Goal: Task Accomplishment & Management: Use online tool/utility

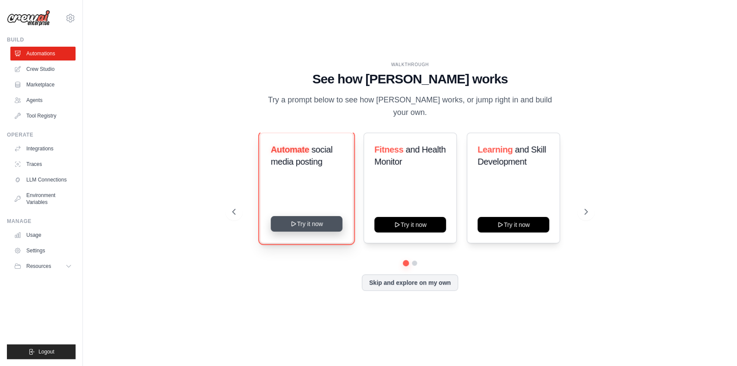
click at [304, 218] on button "Try it now" at bounding box center [307, 224] width 72 height 16
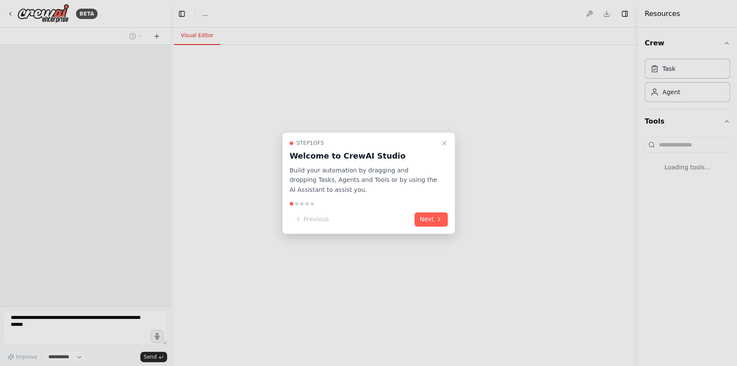
select select "****"
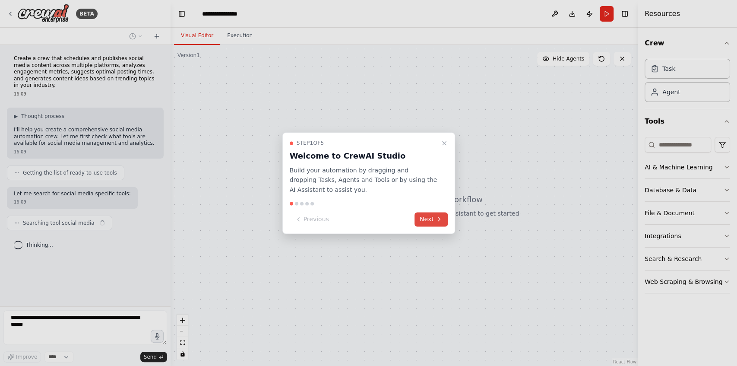
click at [427, 220] on button "Next" at bounding box center [430, 219] width 33 height 14
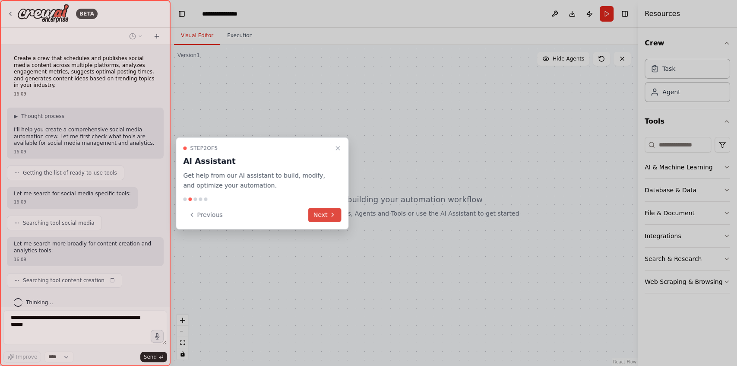
scroll to position [2, 0]
click at [325, 213] on button "Next" at bounding box center [324, 215] width 33 height 14
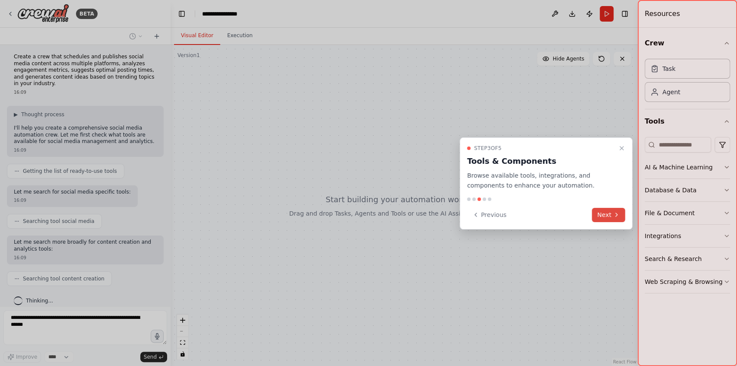
click at [610, 218] on button "Next" at bounding box center [608, 215] width 33 height 14
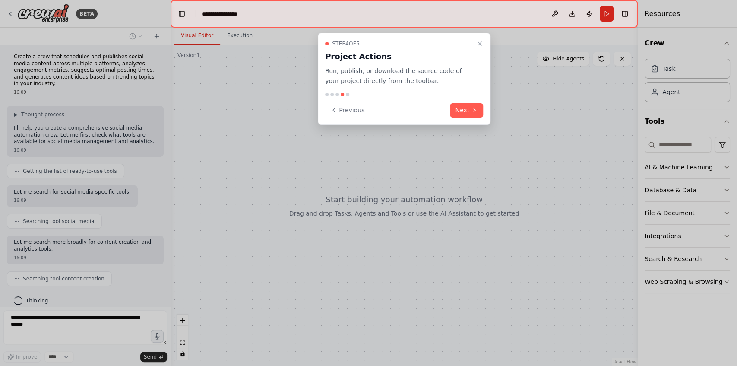
scroll to position [23, 0]
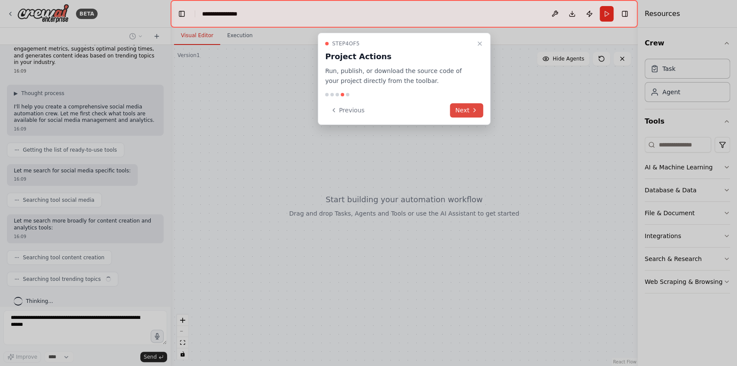
click at [468, 107] on button "Next" at bounding box center [466, 110] width 33 height 14
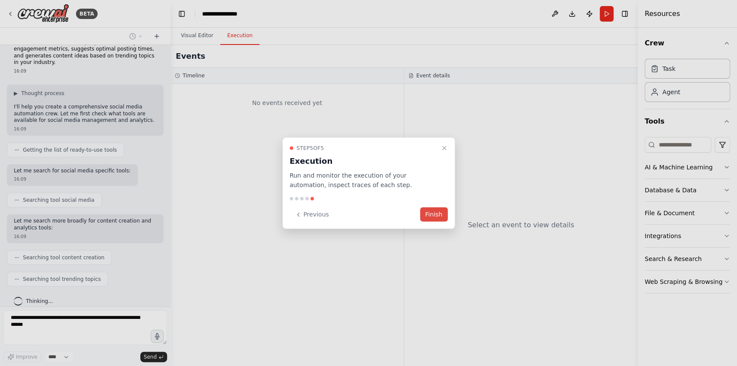
click at [432, 213] on button "Finish" at bounding box center [434, 214] width 28 height 14
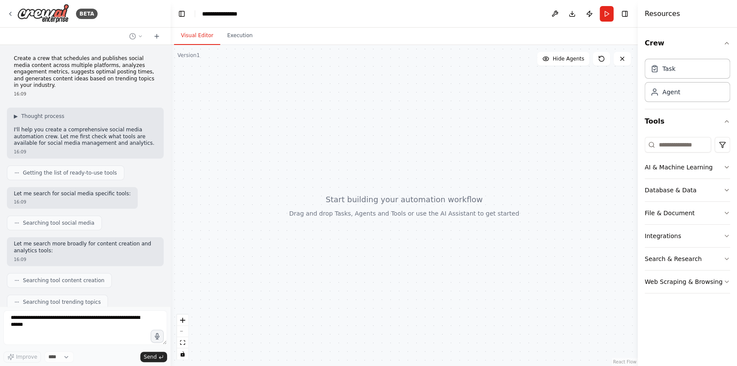
scroll to position [136, 0]
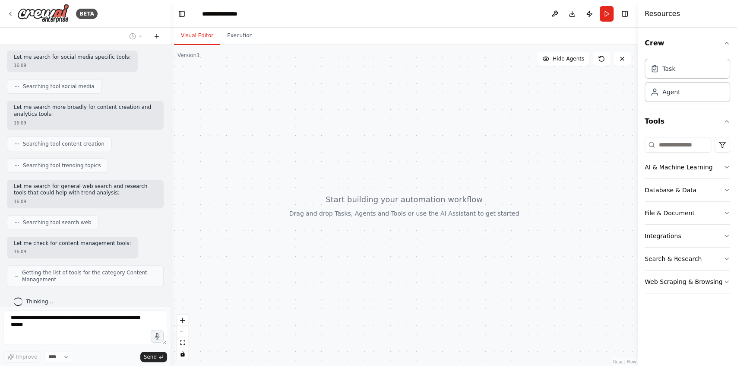
click at [155, 35] on icon at bounding box center [156, 36] width 7 height 7
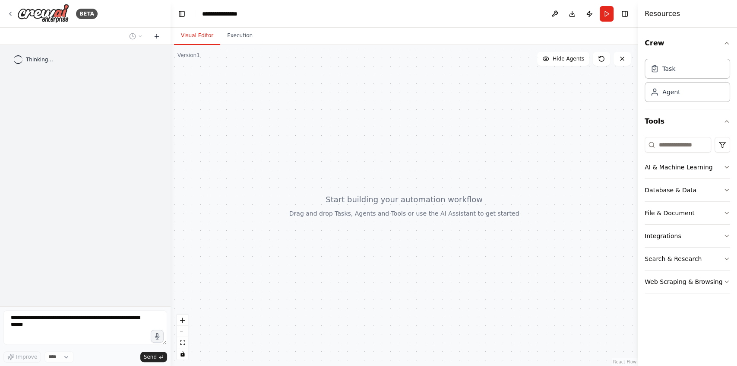
scroll to position [0, 0]
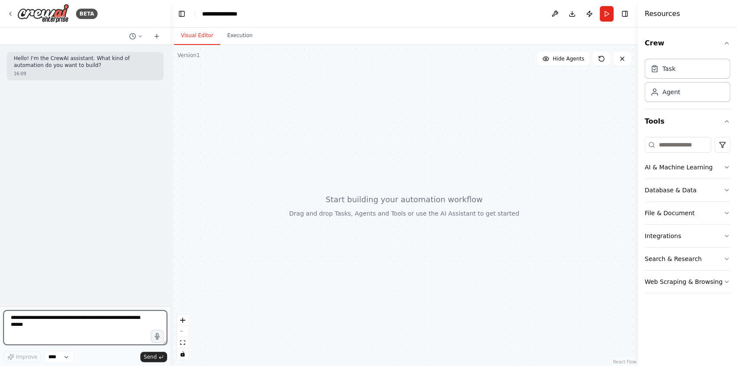
click at [75, 320] on textarea at bounding box center [85, 327] width 164 height 35
paste textarea "**********"
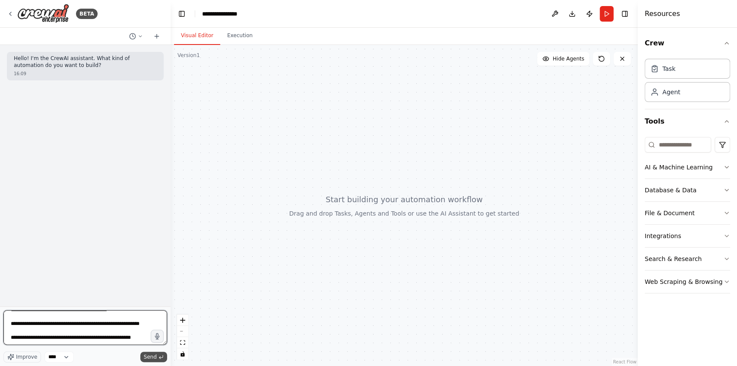
type textarea "**********"
click at [145, 353] on span "Send" at bounding box center [150, 356] width 13 height 7
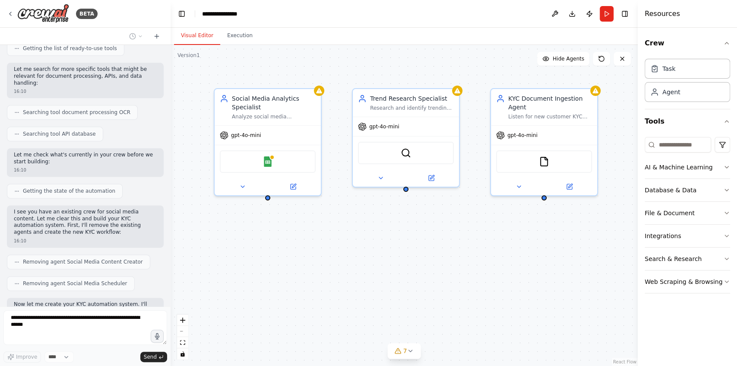
scroll to position [734, 0]
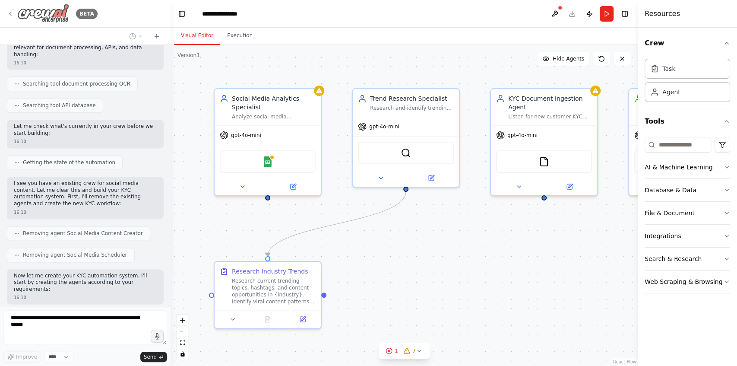
click at [13, 14] on icon at bounding box center [10, 13] width 7 height 7
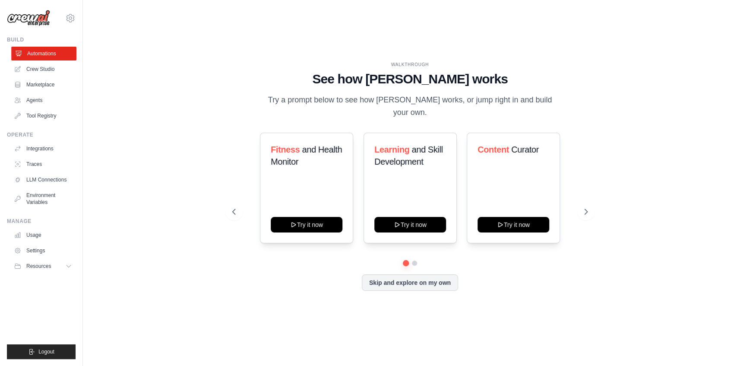
click at [52, 54] on link "Automations" at bounding box center [43, 54] width 65 height 14
click at [42, 71] on link "Crew Studio" at bounding box center [43, 69] width 65 height 14
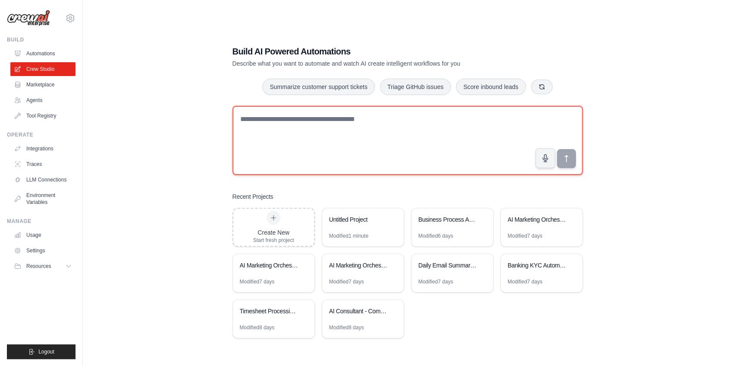
click at [300, 124] on textarea at bounding box center [408, 140] width 350 height 69
paste textarea "**********"
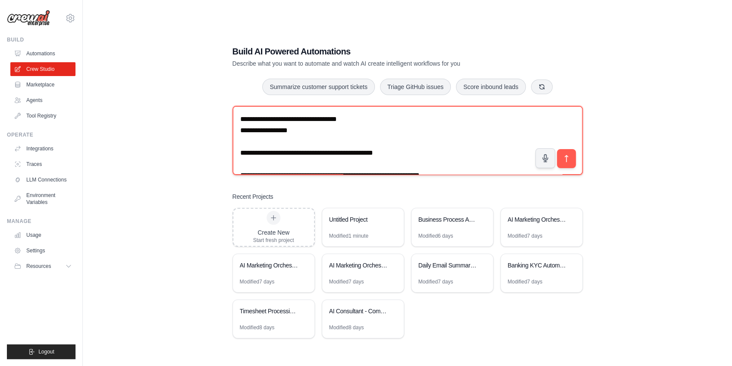
scroll to position [1228, 0]
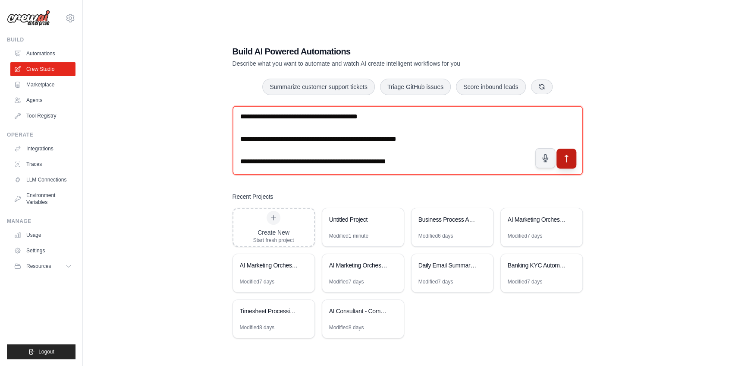
type textarea "**********"
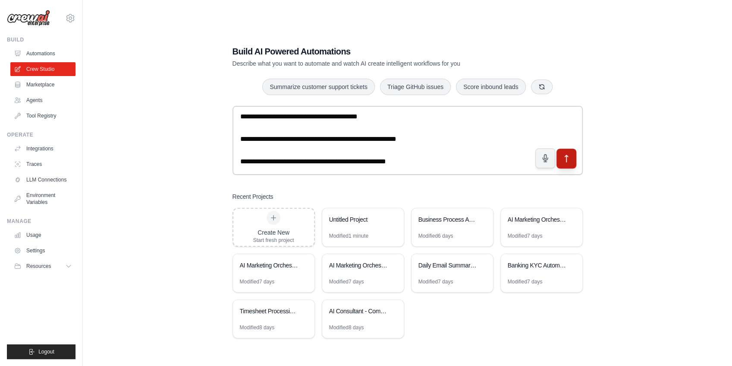
click at [567, 156] on icon "submit" at bounding box center [566, 158] width 3 height 7
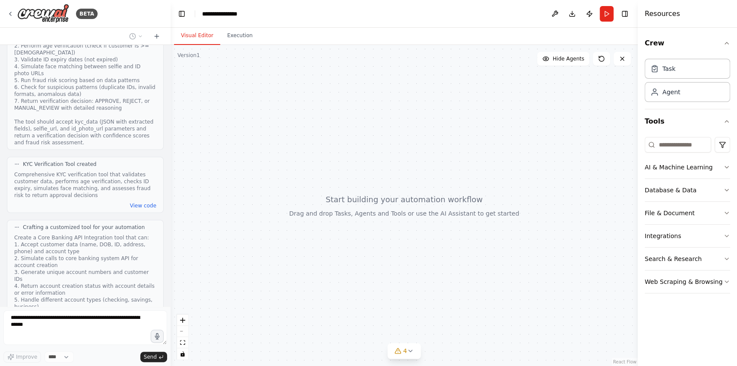
scroll to position [1625, 0]
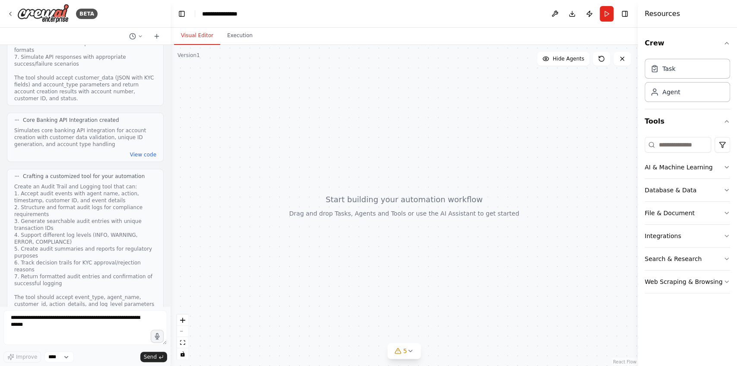
scroll to position [1810, 0]
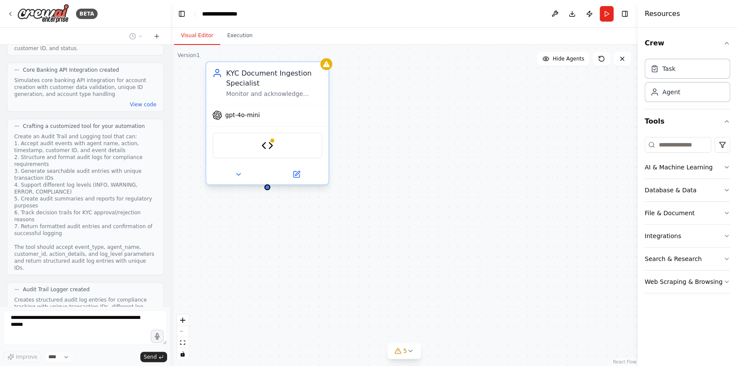
click at [242, 180] on div at bounding box center [267, 174] width 122 height 20
click at [240, 174] on icon at bounding box center [238, 174] width 8 height 8
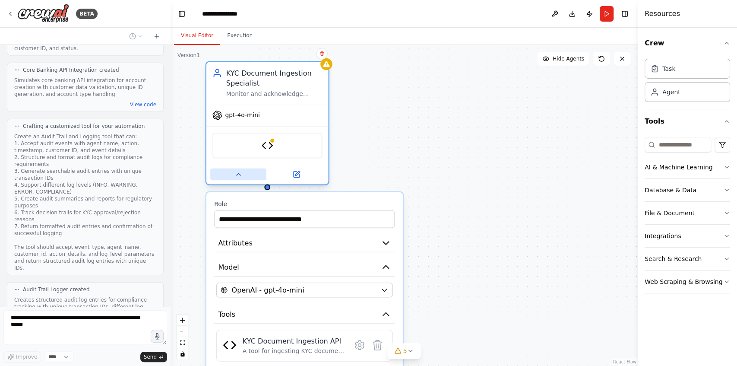
scroll to position [1831, 0]
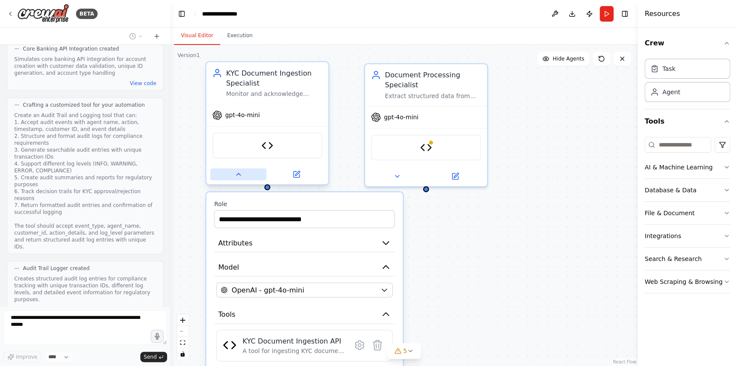
click at [240, 174] on icon at bounding box center [238, 174] width 4 height 2
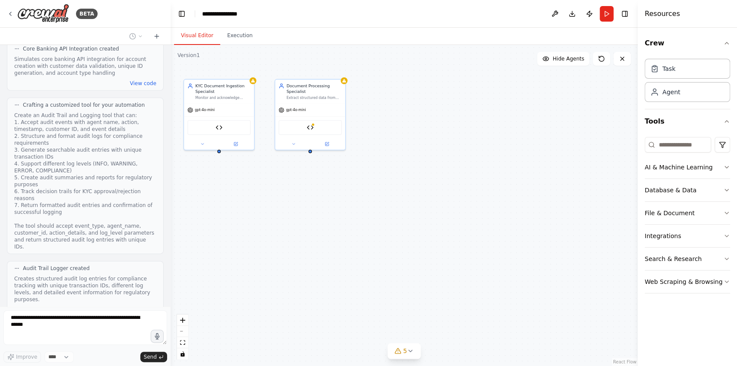
drag, startPoint x: 551, startPoint y: 191, endPoint x: 398, endPoint y: 145, distance: 159.4
click at [398, 145] on div "KYC Document Ingestion Specialist Monitor and acknowledge receipt of new custom…" at bounding box center [403, 205] width 467 height 321
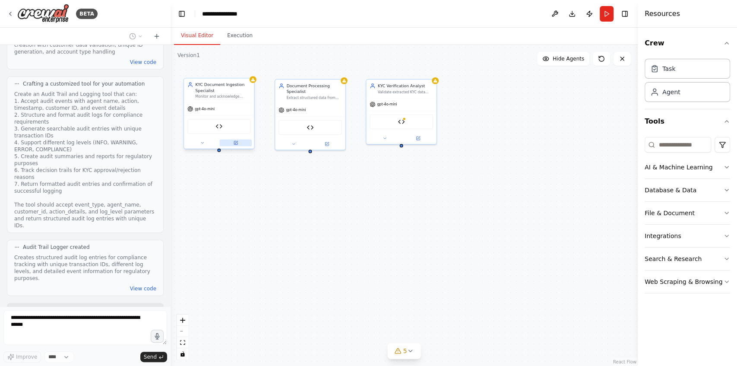
click at [239, 140] on button at bounding box center [236, 142] width 32 height 7
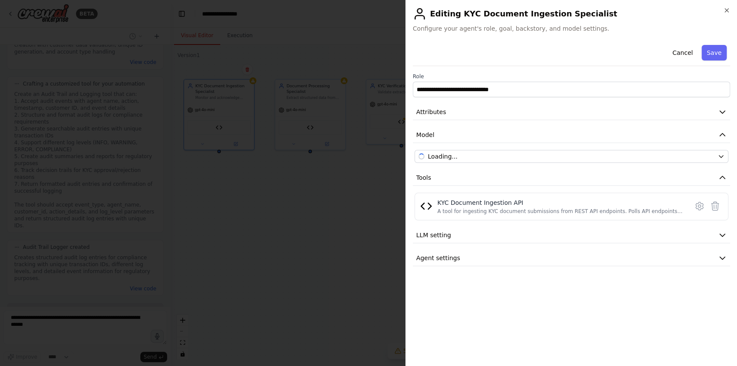
scroll to position [1874, 0]
click at [435, 230] on span "LLM setting" at bounding box center [433, 234] width 35 height 9
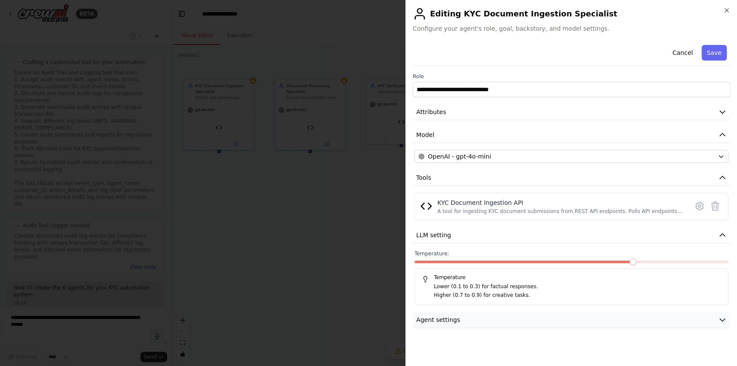
click at [457, 317] on button "Agent settings" at bounding box center [571, 320] width 317 height 16
click at [718, 233] on icon "button" at bounding box center [722, 234] width 9 height 9
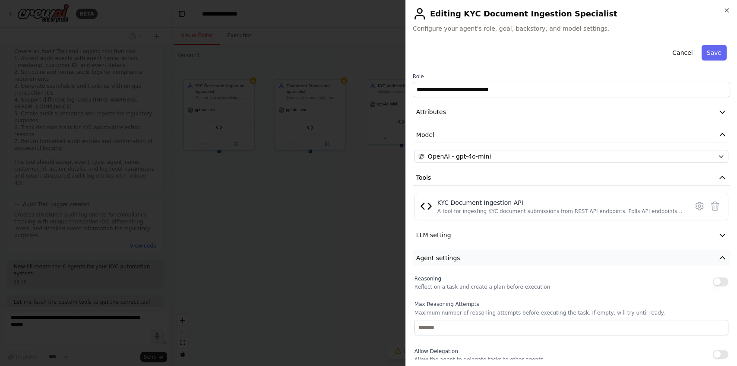
click at [719, 257] on icon "button" at bounding box center [722, 257] width 9 height 9
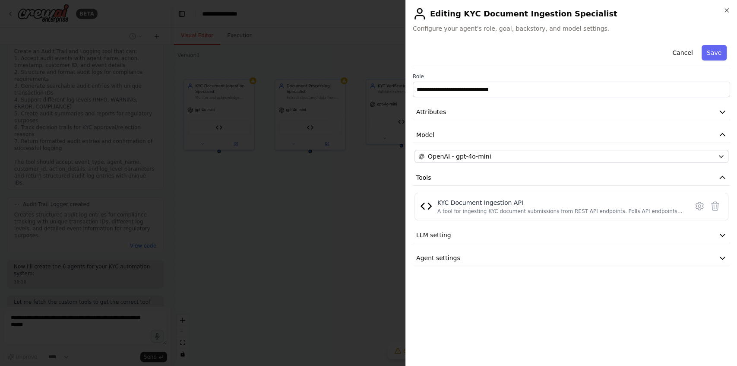
click at [325, 125] on div at bounding box center [368, 183] width 737 height 366
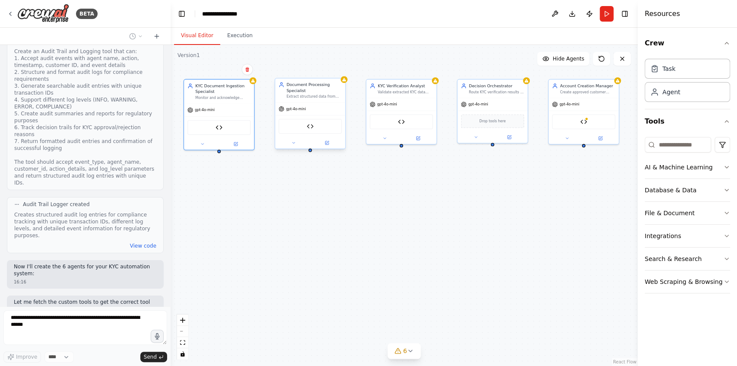
scroll to position [1916, 0]
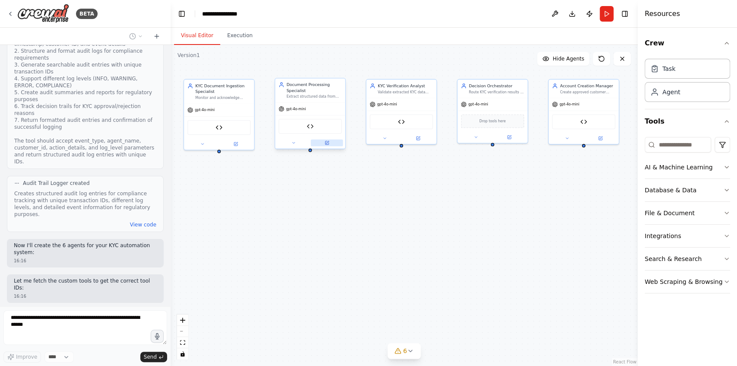
click at [325, 142] on icon at bounding box center [326, 142] width 3 height 3
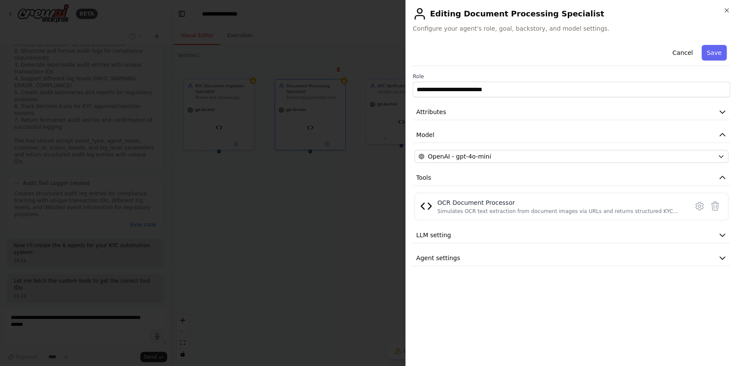
click at [387, 216] on div at bounding box center [368, 183] width 737 height 366
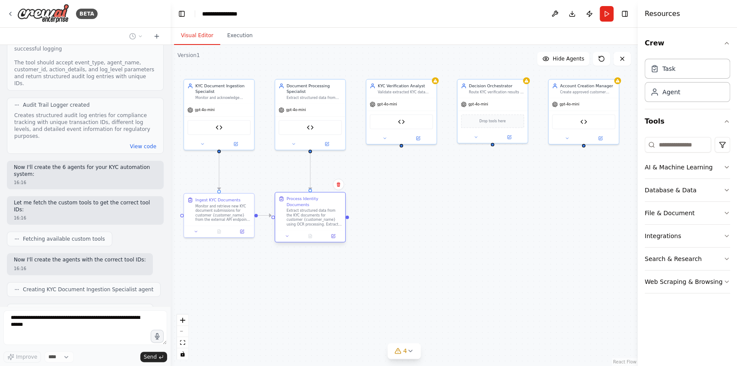
scroll to position [2015, 0]
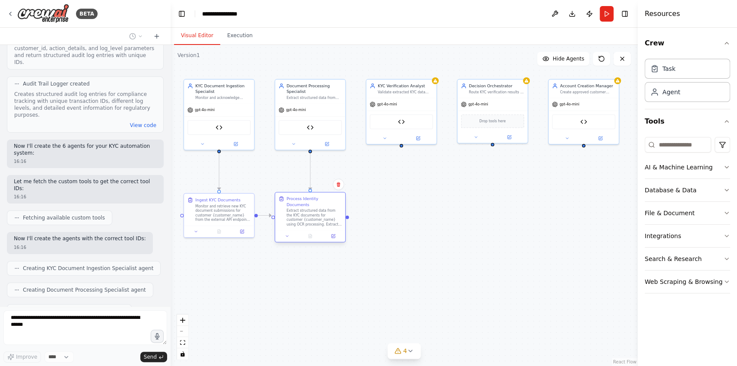
drag, startPoint x: 325, startPoint y: 200, endPoint x: 313, endPoint y: 201, distance: 11.3
click at [313, 201] on div "Process Identity Documents" at bounding box center [314, 201] width 55 height 11
drag, startPoint x: 430, startPoint y: 199, endPoint x: 410, endPoint y: 202, distance: 20.0
click at [410, 202] on div "Verify KYC Data Perform comprehensive KYC verification for customer {customer_n…" at bounding box center [405, 208] width 55 height 25
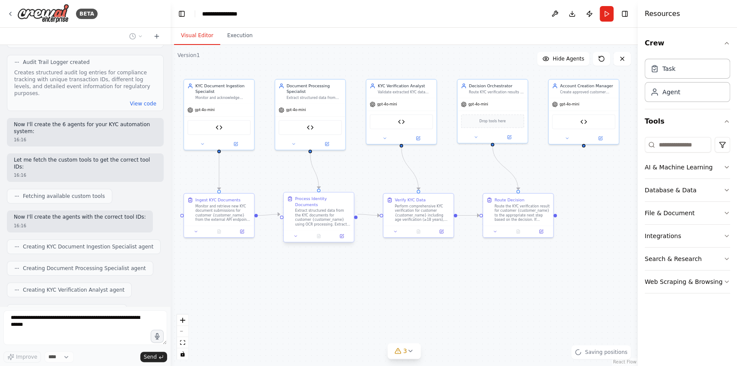
drag, startPoint x: 327, startPoint y: 200, endPoint x: 320, endPoint y: 200, distance: 6.9
click at [320, 200] on div "Process Identity Documents" at bounding box center [322, 201] width 55 height 11
click at [328, 203] on div "Process Identity Documents Extract structured data from the KYC documents for c…" at bounding box center [314, 211] width 55 height 31
click at [332, 234] on icon at bounding box center [332, 235] width 3 height 3
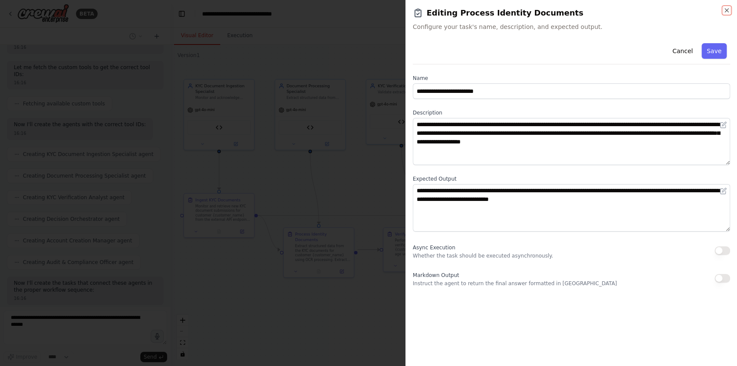
scroll to position [2158, 0]
click at [359, 187] on div at bounding box center [368, 183] width 737 height 366
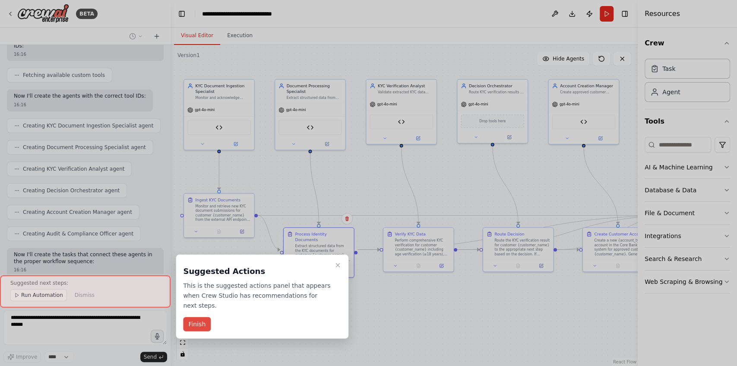
click at [201, 317] on button "Finish" at bounding box center [197, 324] width 28 height 14
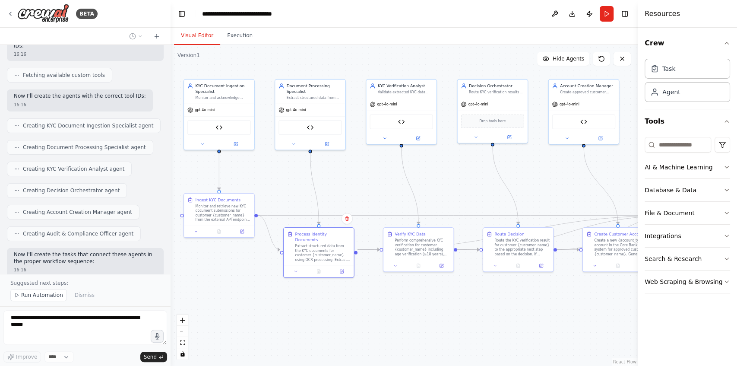
click at [306, 324] on div ".deletable-edge-delete-btn { width: 20px; height: 20px; border: 0px solid #ffff…" at bounding box center [403, 205] width 467 height 321
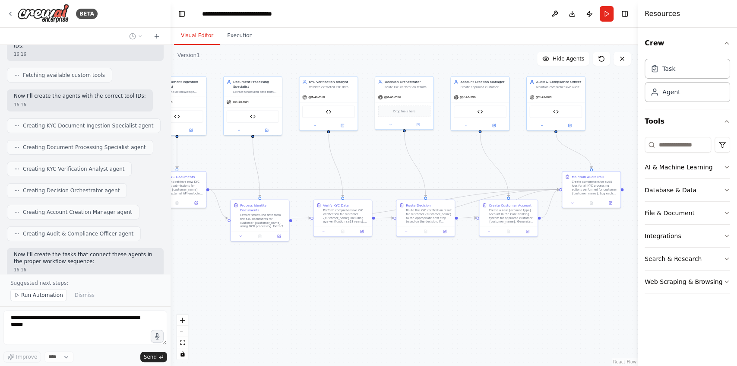
drag, startPoint x: 348, startPoint y: 328, endPoint x: 290, endPoint y: 284, distance: 72.7
click at [290, 284] on div ".deletable-edge-delete-btn { width: 20px; height: 20px; border: 0px solid #ffff…" at bounding box center [403, 205] width 467 height 321
drag, startPoint x: 261, startPoint y: 208, endPoint x: 251, endPoint y: 223, distance: 17.8
click at [251, 226] on div "Extract structured data from the KYC documents for customer {customer_name} usi…" at bounding box center [255, 233] width 46 height 15
drag, startPoint x: 331, startPoint y: 208, endPoint x: 317, endPoint y: 251, distance: 45.2
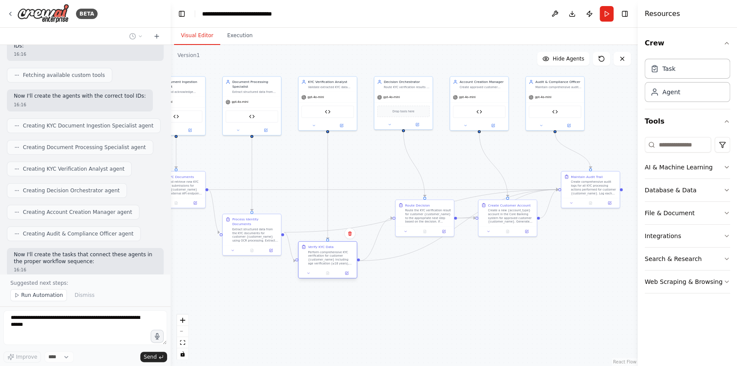
click at [317, 251] on div "Perform comprehensive KYC verification for customer {customer_name} including a…" at bounding box center [331, 257] width 46 height 15
drag, startPoint x: 431, startPoint y: 212, endPoint x: 410, endPoint y: 283, distance: 73.7
click at [410, 283] on div "Route the KYC verification result for customer {customer_name} to the appropria…" at bounding box center [407, 285] width 46 height 15
drag, startPoint x: 497, startPoint y: 246, endPoint x: 476, endPoint y: 318, distance: 74.4
click at [476, 318] on div "Create Customer Account Create a new {account_type} account in the Core Banking…" at bounding box center [479, 306] width 58 height 26
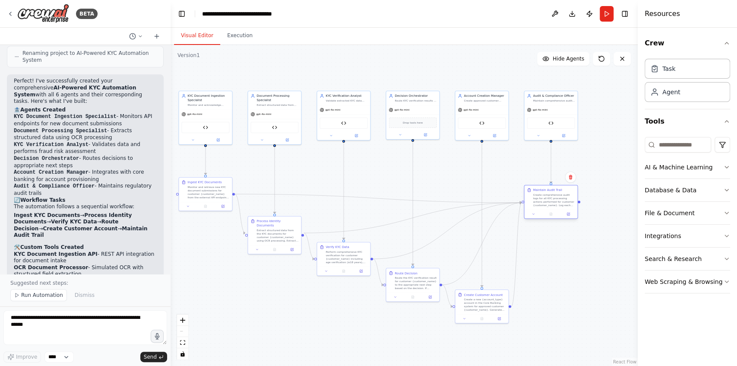
scroll to position [2589, 0]
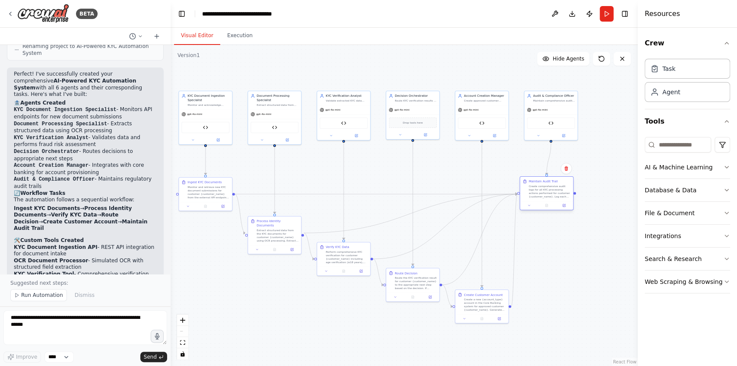
drag, startPoint x: 582, startPoint y: 193, endPoint x: 546, endPoint y: 192, distance: 35.8
click at [546, 192] on div "Create comprehensive audit logs for all KYC processing actions performed for cu…" at bounding box center [549, 191] width 42 height 14
drag, startPoint x: 546, startPoint y: 195, endPoint x: 551, endPoint y: 195, distance: 4.8
click at [551, 195] on div "Create comprehensive audit logs for all KYC processing actions performed for cu…" at bounding box center [554, 191] width 42 height 14
click at [573, 267] on div ".deletable-edge-delete-btn { width: 20px; height: 20px; border: 0px solid #ffff…" at bounding box center [403, 205] width 467 height 321
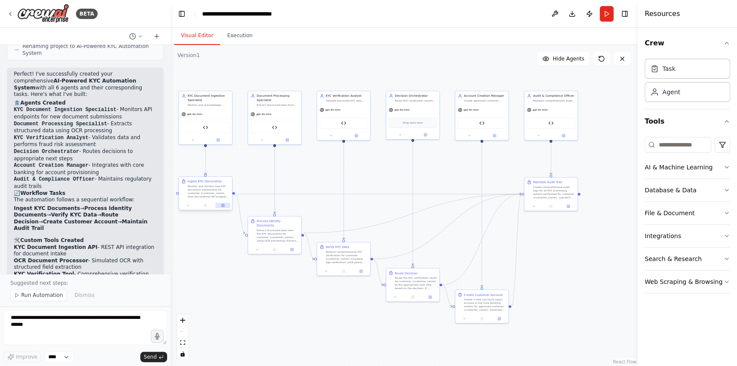
click at [225, 207] on button at bounding box center [222, 204] width 15 height 5
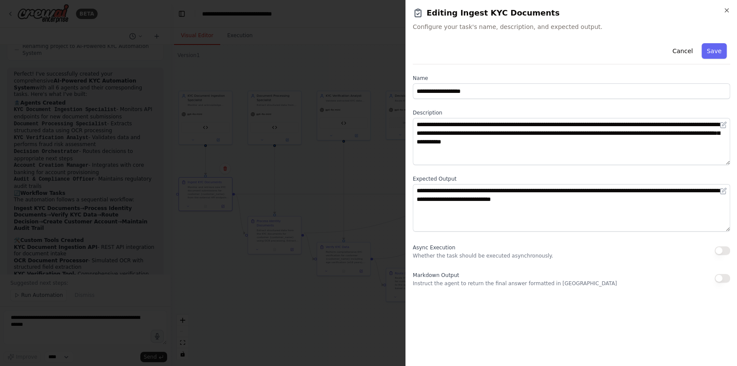
click at [340, 57] on div at bounding box center [368, 183] width 737 height 366
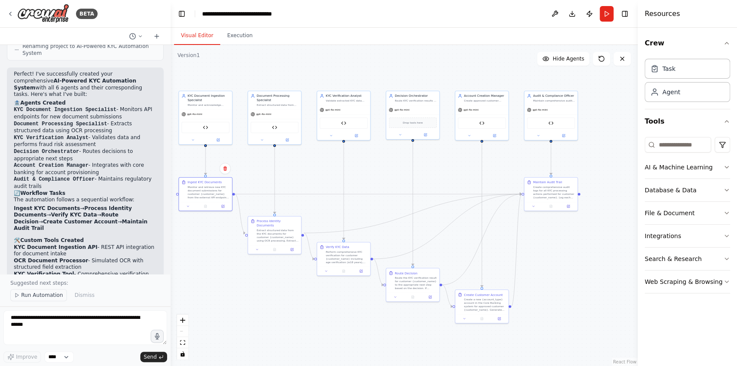
click at [36, 296] on span "Run Automation" at bounding box center [42, 294] width 42 height 7
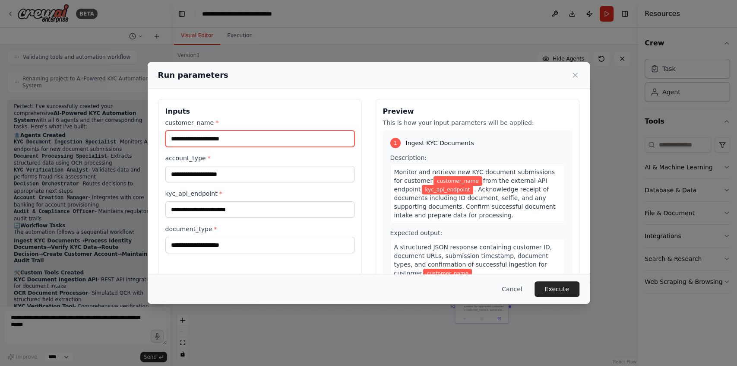
click at [173, 137] on input "customer_name *" at bounding box center [259, 138] width 189 height 16
type input "*****"
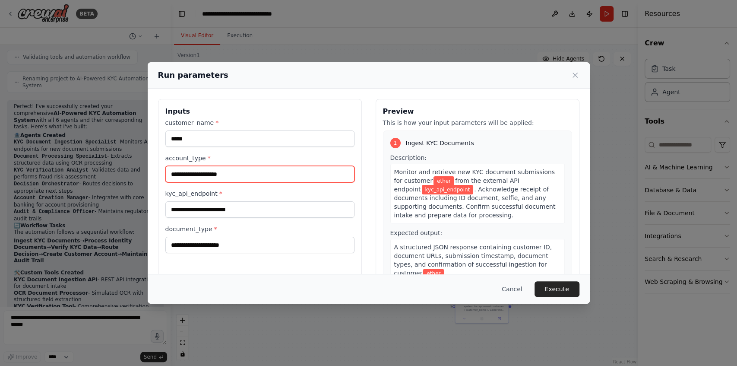
click at [200, 172] on input "account_type *" at bounding box center [259, 174] width 189 height 16
type input "******"
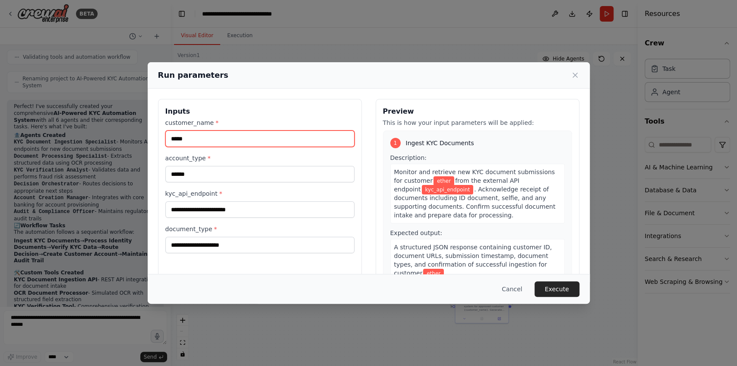
drag, startPoint x: 200, startPoint y: 138, endPoint x: 160, endPoint y: 134, distance: 40.4
click at [160, 134] on div "Inputs customer_name * ***** account_type * ****** kyc_api_endpoint * document_…" at bounding box center [260, 201] width 204 height 205
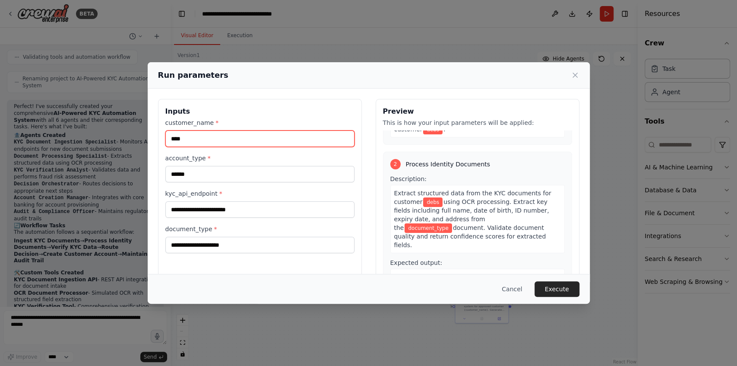
scroll to position [28, 0]
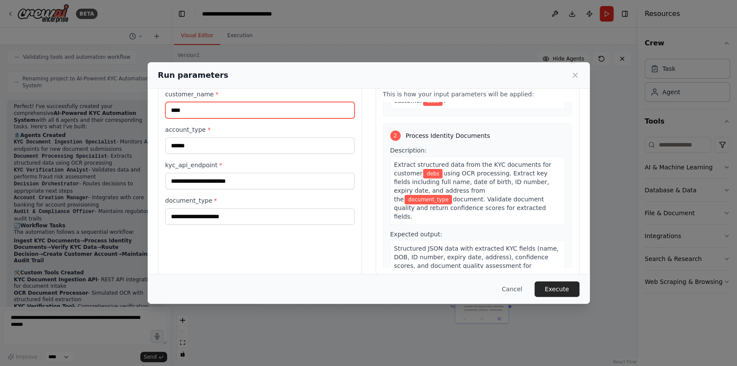
type input "****"
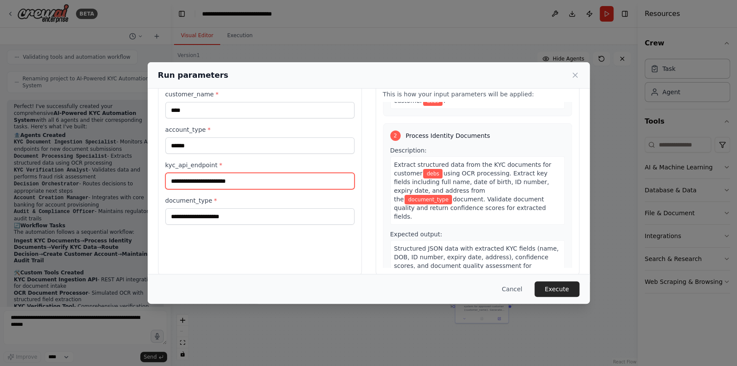
click at [248, 181] on input "kyc_api_endpoint *" at bounding box center [259, 181] width 189 height 16
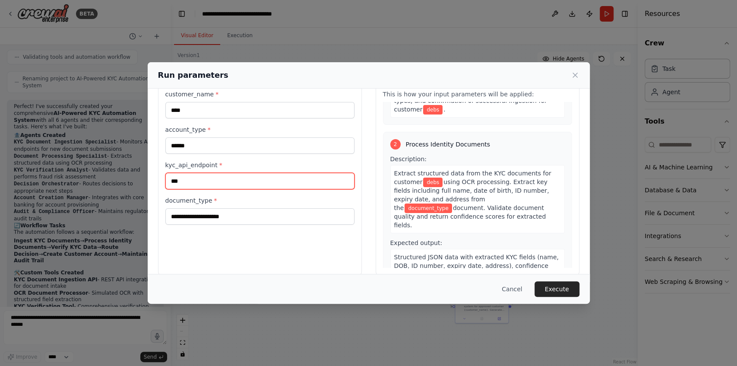
type input "***"
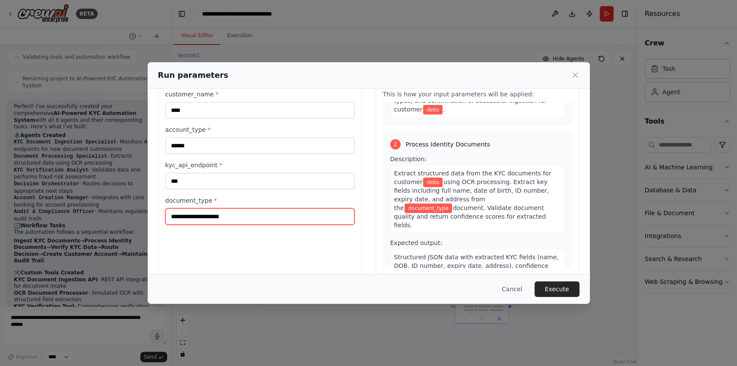
click at [221, 213] on input "document_type *" at bounding box center [259, 216] width 189 height 16
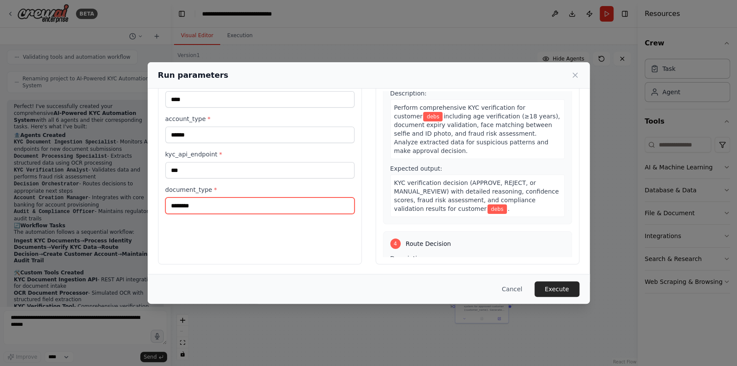
scroll to position [394, 0]
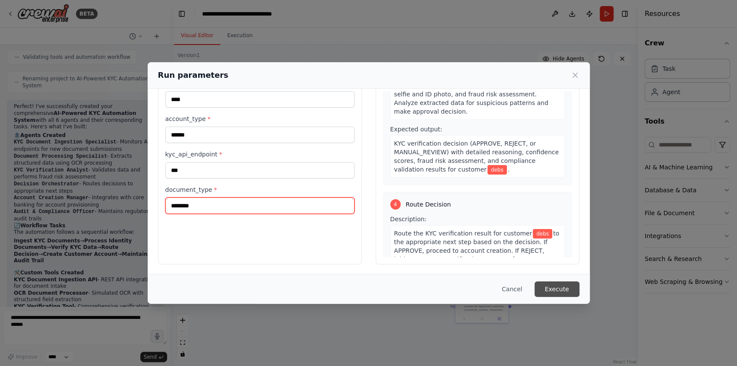
type input "********"
click at [555, 288] on button "Execute" at bounding box center [556, 289] width 45 height 16
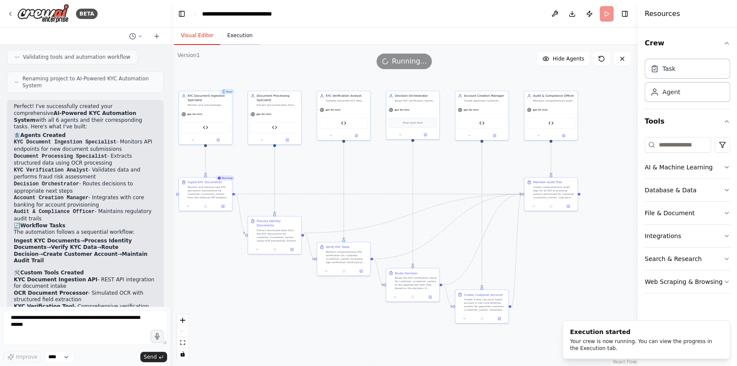
click at [234, 34] on button "Execution" at bounding box center [239, 36] width 39 height 18
click at [204, 36] on button "Visual Editor" at bounding box center [197, 36] width 46 height 18
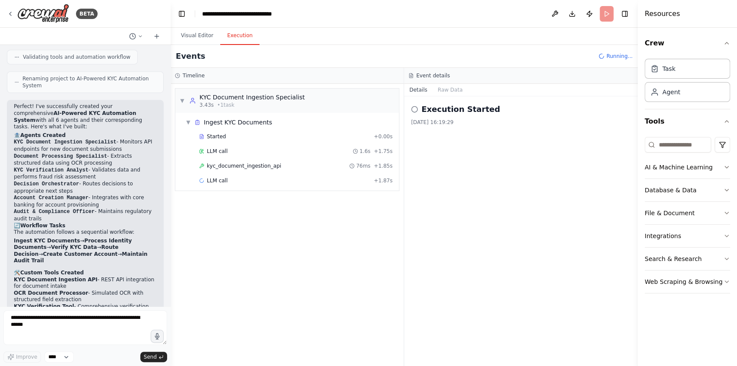
click at [231, 34] on button "Execution" at bounding box center [239, 36] width 39 height 18
click at [195, 34] on button "Visual Editor" at bounding box center [197, 36] width 46 height 18
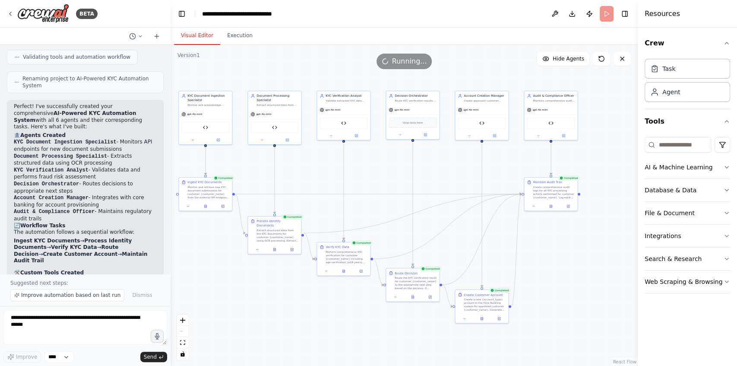
scroll to position [2589, 0]
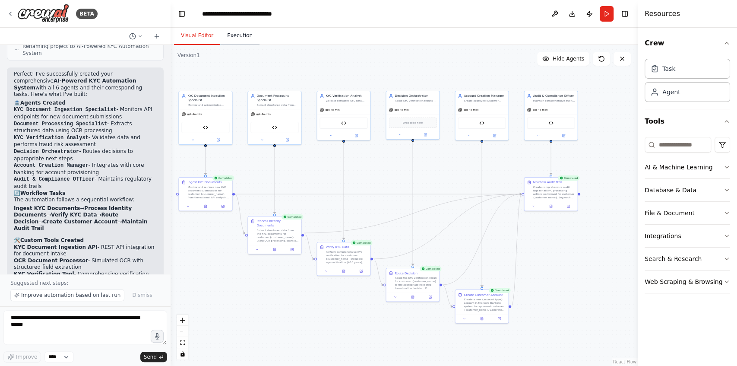
click at [230, 33] on button "Execution" at bounding box center [239, 36] width 39 height 18
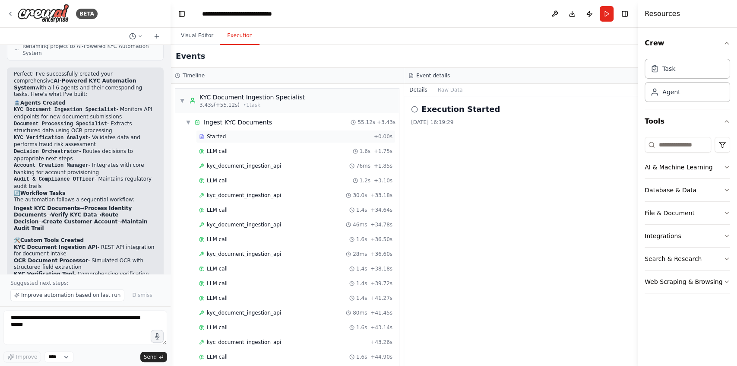
click at [280, 137] on div "Started" at bounding box center [284, 136] width 171 height 7
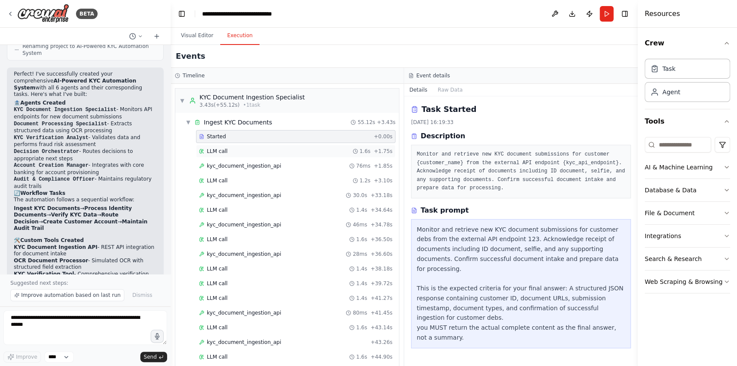
click at [280, 148] on div "LLM call 1.6s + 1.75s" at bounding box center [295, 151] width 193 height 7
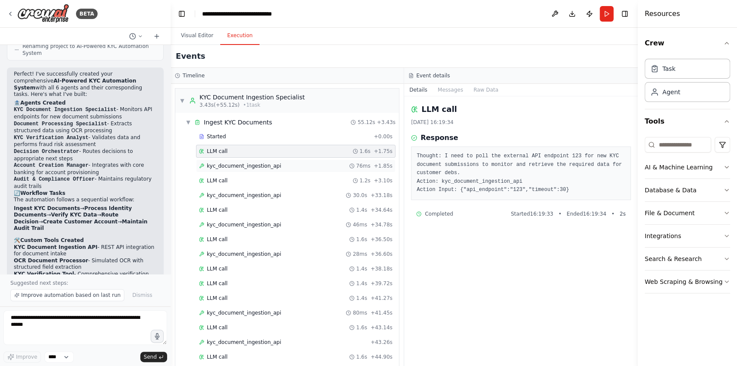
click at [284, 161] on div "kyc_document_ingestion_api 76ms + 1.85s" at bounding box center [295, 165] width 199 height 13
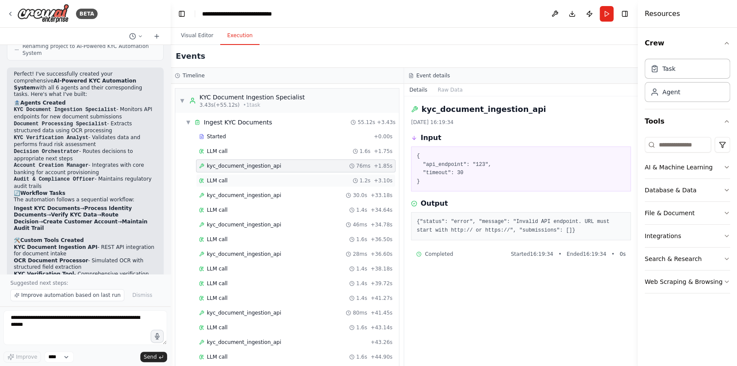
click at [287, 182] on div "LLM call 1.2s + 3.10s" at bounding box center [295, 180] width 193 height 7
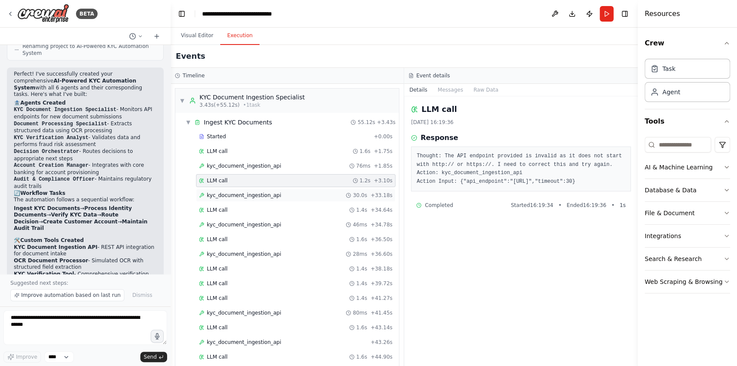
click at [290, 194] on div "kyc_document_ingestion_api 30.0s + 33.18s" at bounding box center [295, 195] width 193 height 7
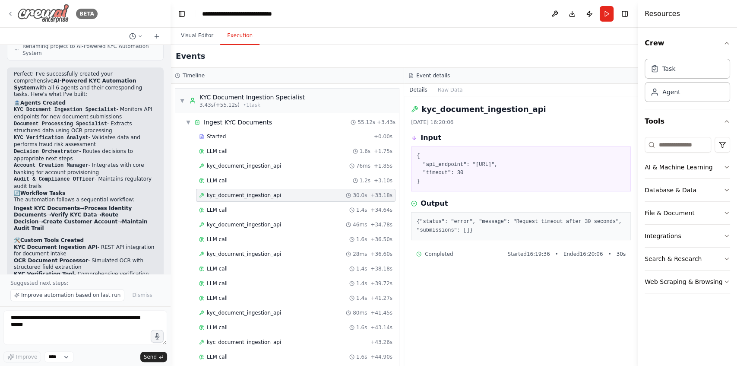
click at [9, 12] on icon at bounding box center [10, 13] width 7 height 7
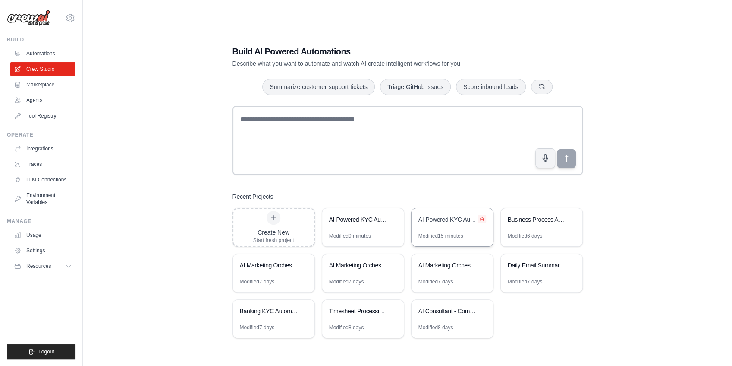
click at [482, 217] on icon at bounding box center [481, 219] width 3 height 4
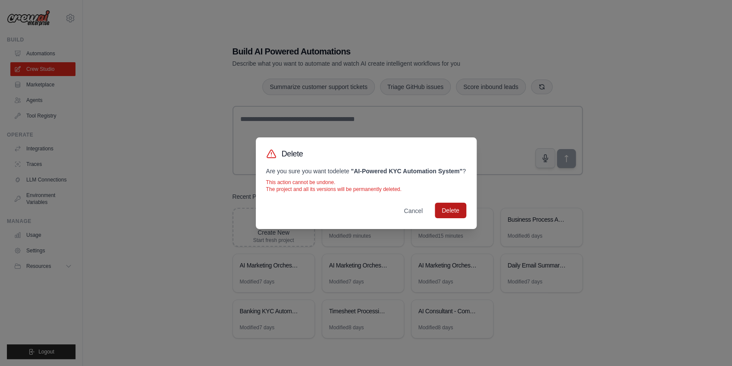
click at [461, 213] on button "Delete" at bounding box center [450, 210] width 31 height 16
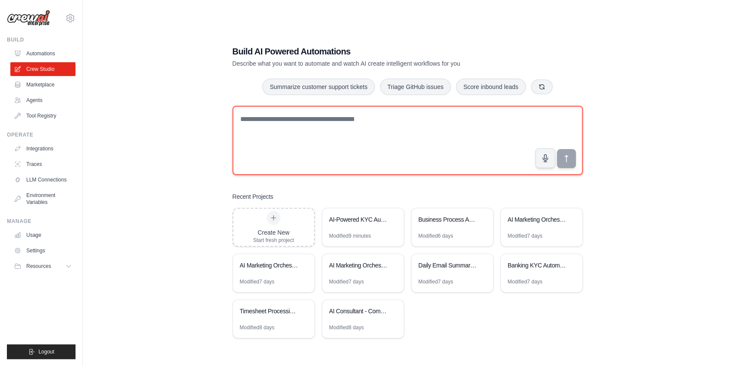
click at [309, 120] on textarea at bounding box center [408, 140] width 350 height 69
drag, startPoint x: 445, startPoint y: 119, endPoint x: 418, endPoint y: 120, distance: 27.6
click at [418, 120] on textarea "**********" at bounding box center [408, 140] width 350 height 69
paste textarea "**********"
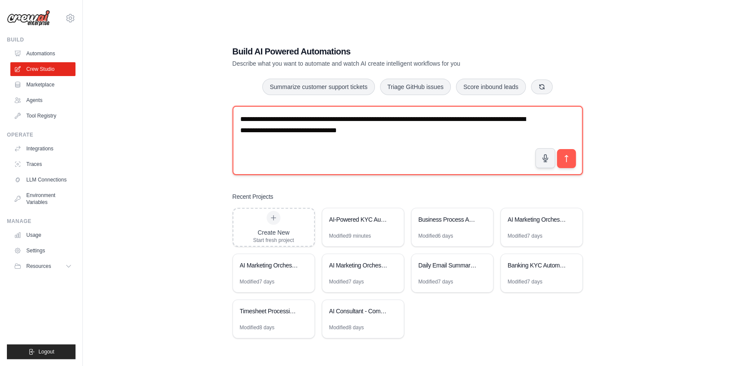
click at [260, 130] on textarea "**********" at bounding box center [408, 140] width 350 height 69
click at [293, 118] on textarea "**********" at bounding box center [408, 140] width 350 height 69
type textarea "**********"
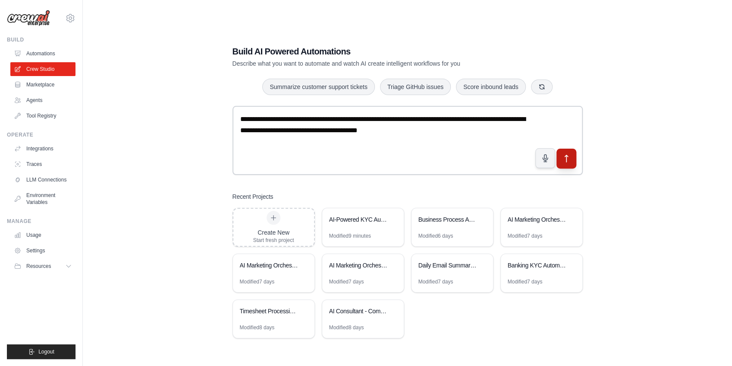
click at [567, 158] on icon "submit" at bounding box center [566, 158] width 9 height 9
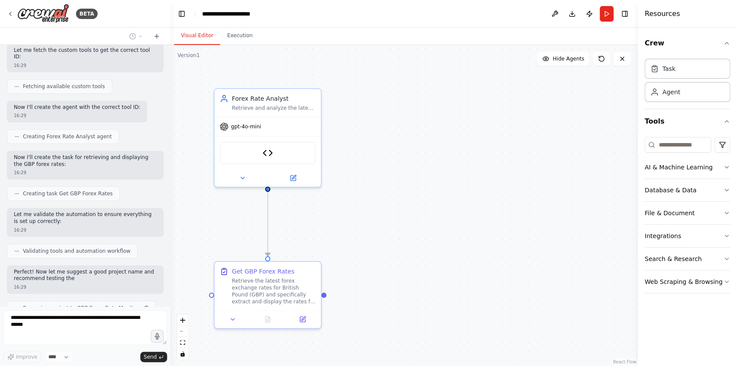
scroll to position [484, 0]
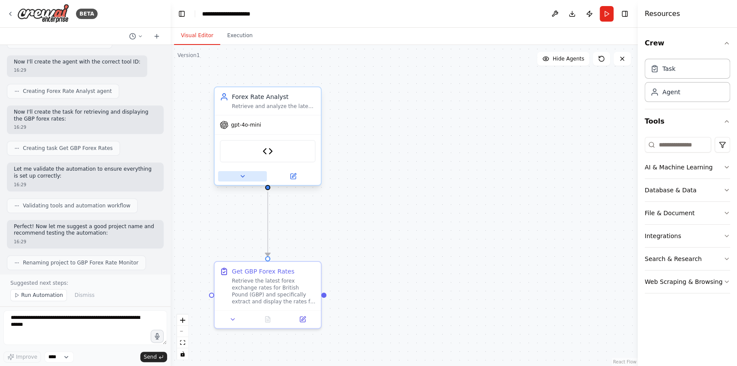
click at [243, 173] on icon at bounding box center [242, 176] width 7 height 7
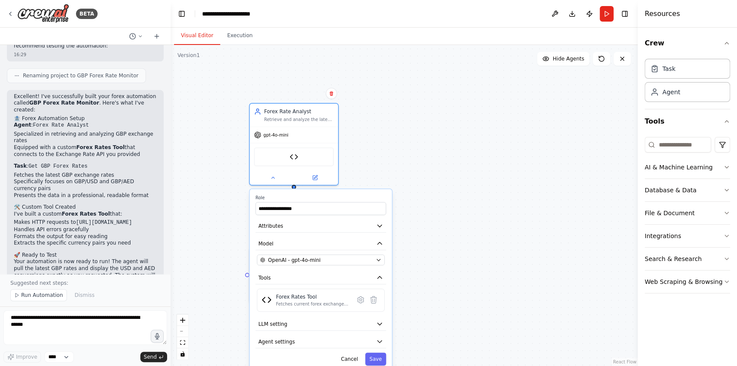
scroll to position [716, 0]
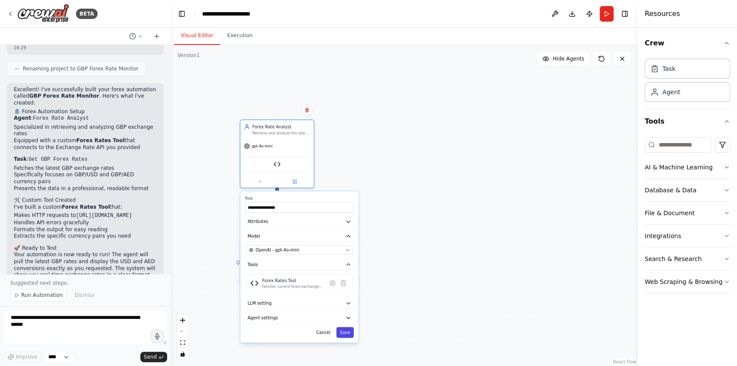
click at [348, 333] on button "Save" at bounding box center [344, 332] width 17 height 11
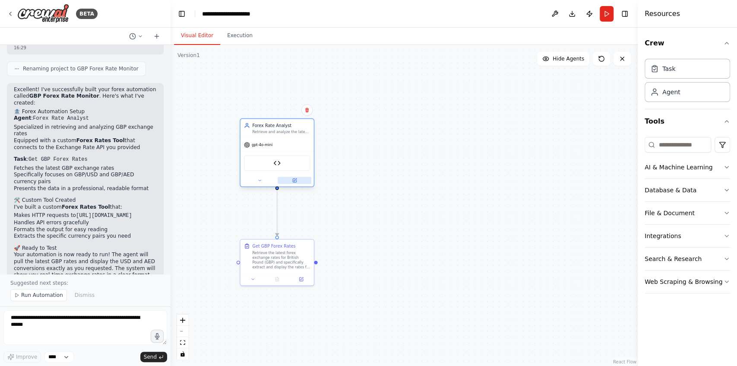
click at [298, 178] on button at bounding box center [295, 180] width 34 height 7
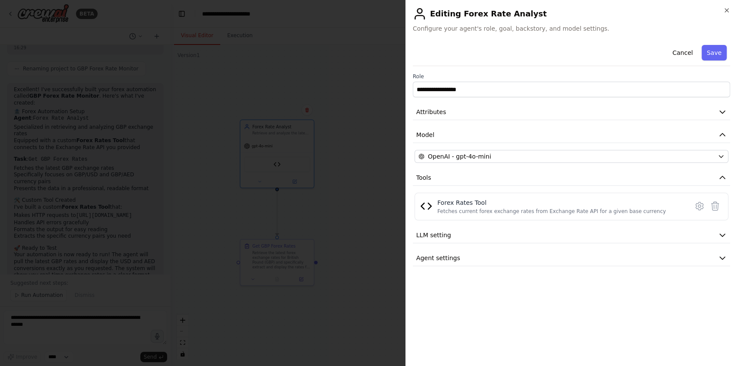
click at [360, 127] on div at bounding box center [368, 183] width 737 height 366
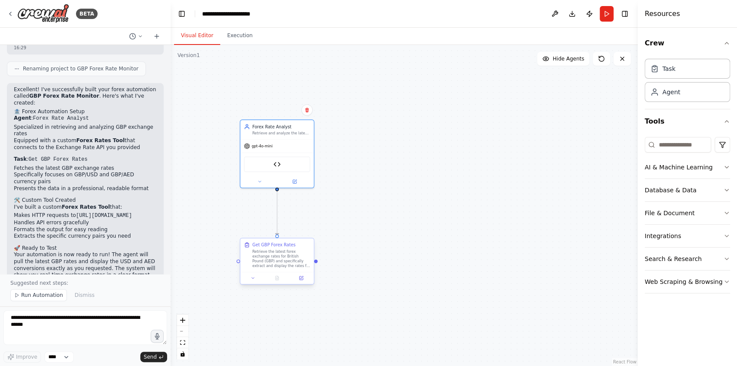
click at [297, 263] on div "Retrieve the latest forex exchange rates for British Pound (GBP) and specifical…" at bounding box center [281, 258] width 58 height 19
click at [252, 277] on icon at bounding box center [253, 277] width 3 height 1
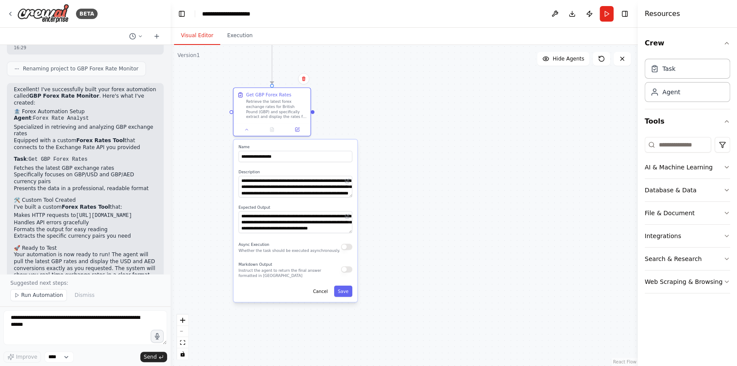
drag, startPoint x: 403, startPoint y: 285, endPoint x: 401, endPoint y: 146, distance: 139.0
click at [401, 146] on div ".deletable-edge-delete-btn { width: 20px; height: 20px; border: 0px solid #ffff…" at bounding box center [403, 205] width 467 height 321
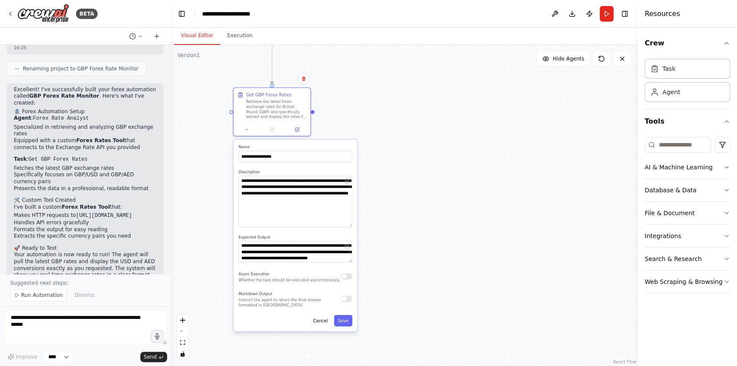
drag, startPoint x: 350, startPoint y: 196, endPoint x: 354, endPoint y: 226, distance: 30.0
click at [354, 226] on div "**********" at bounding box center [295, 235] width 124 height 192
click at [351, 265] on div "**********" at bounding box center [295, 235] width 124 height 192
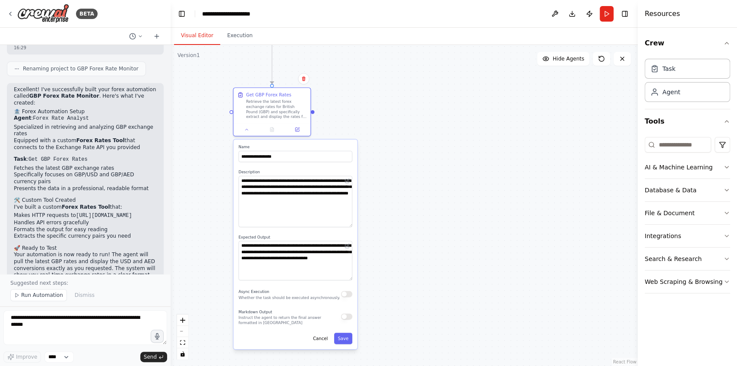
drag, startPoint x: 350, startPoint y: 261, endPoint x: 352, endPoint y: 279, distance: 18.3
click at [352, 279] on div "**********" at bounding box center [295, 259] width 114 height 39
click at [342, 344] on div "**********" at bounding box center [295, 243] width 124 height 209
click at [347, 338] on button "Save" at bounding box center [343, 337] width 18 height 11
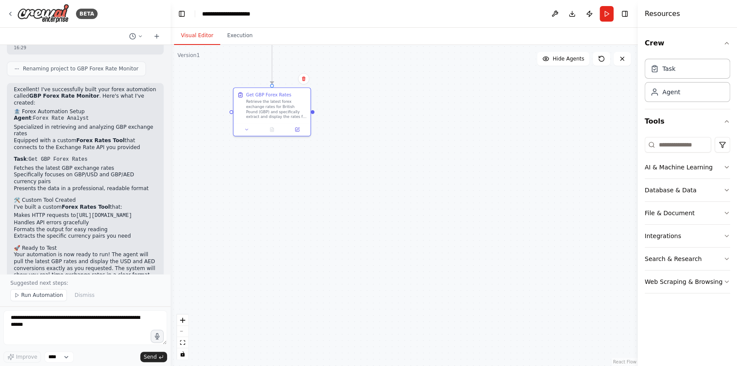
click at [382, 202] on div ".deletable-edge-delete-btn { width: 20px; height: 20px; border: 0px solid #ffff…" at bounding box center [403, 205] width 467 height 321
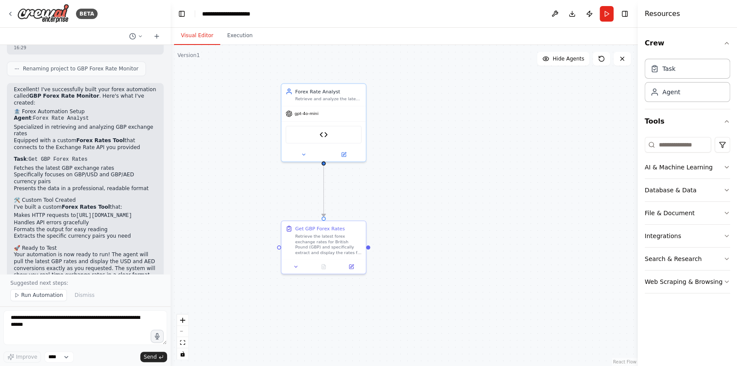
drag, startPoint x: 380, startPoint y: 120, endPoint x: 368, endPoint y: 249, distance: 130.0
click at [428, 261] on div ".deletable-edge-delete-btn { width: 20px; height: 20px; border: 0px solid #ffff…" at bounding box center [403, 205] width 467 height 321
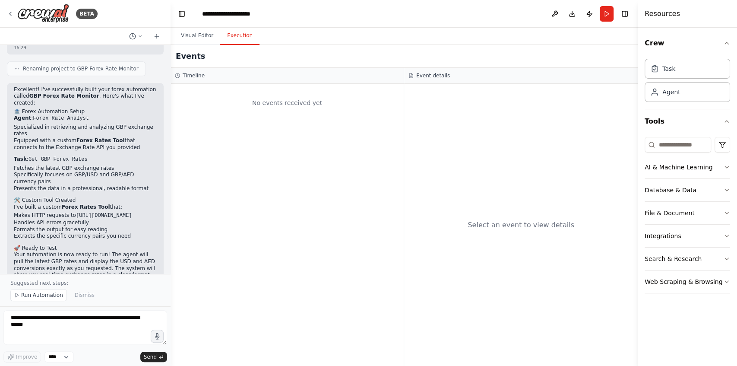
click at [228, 38] on button "Execution" at bounding box center [239, 36] width 39 height 18
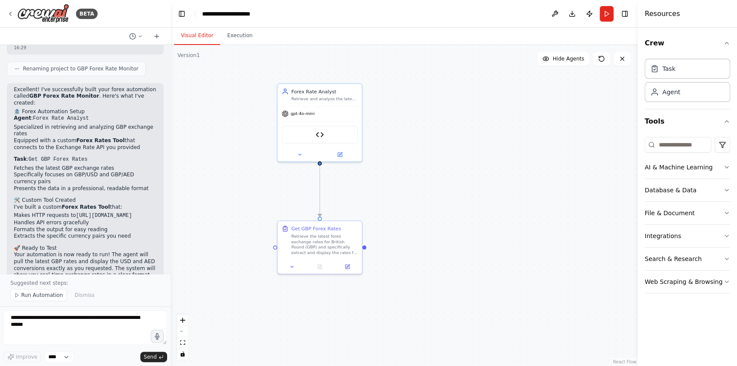
click at [201, 34] on button "Visual Editor" at bounding box center [197, 36] width 46 height 18
click at [25, 294] on span "Run Automation" at bounding box center [42, 294] width 42 height 7
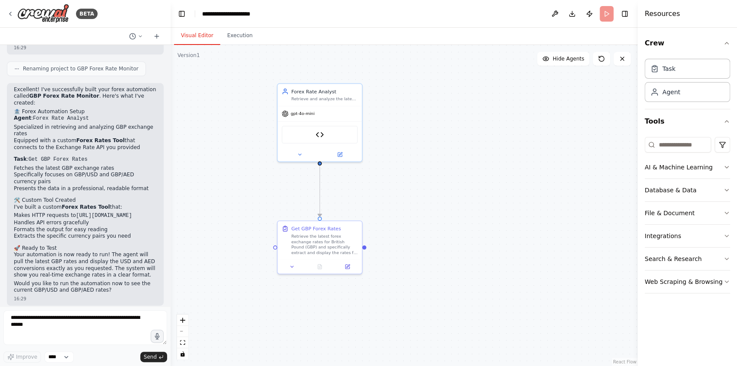
scroll to position [684, 0]
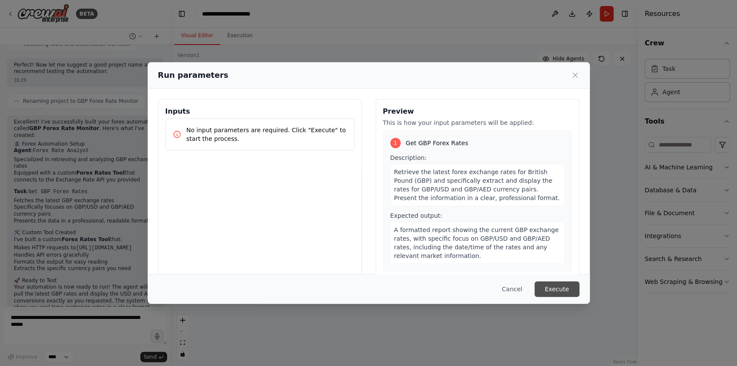
click at [558, 288] on button "Execute" at bounding box center [556, 289] width 45 height 16
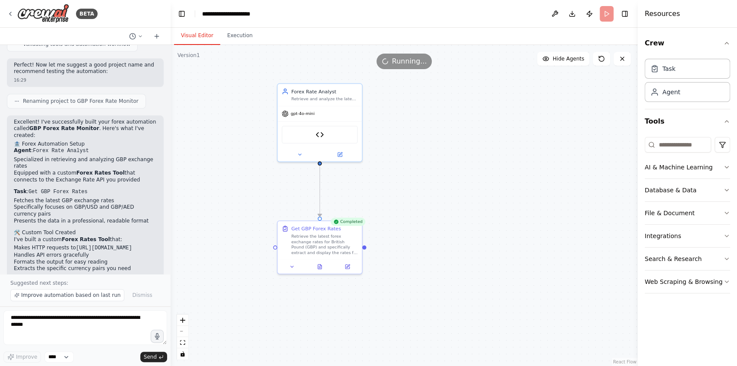
scroll to position [716, 0]
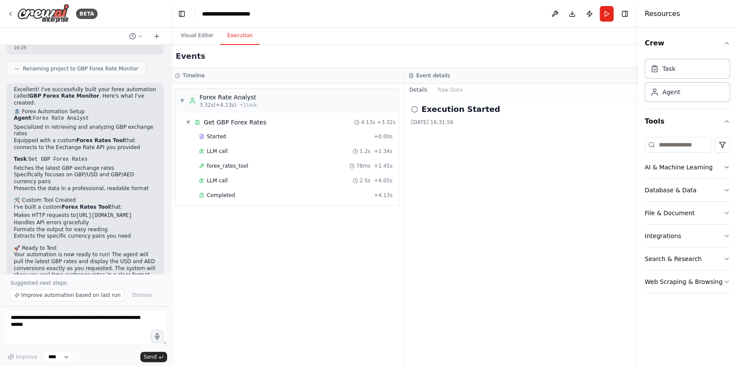
click at [227, 37] on button "Execution" at bounding box center [239, 36] width 39 height 18
click at [257, 133] on div "Started" at bounding box center [284, 136] width 171 height 7
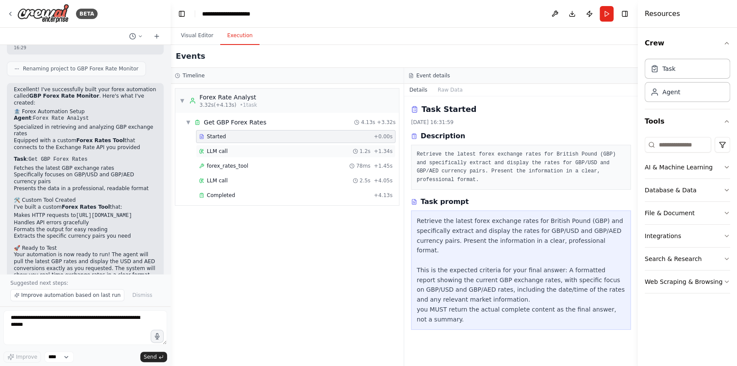
click at [299, 153] on div "LLM call 1.2s + 1.34s" at bounding box center [295, 151] width 193 height 7
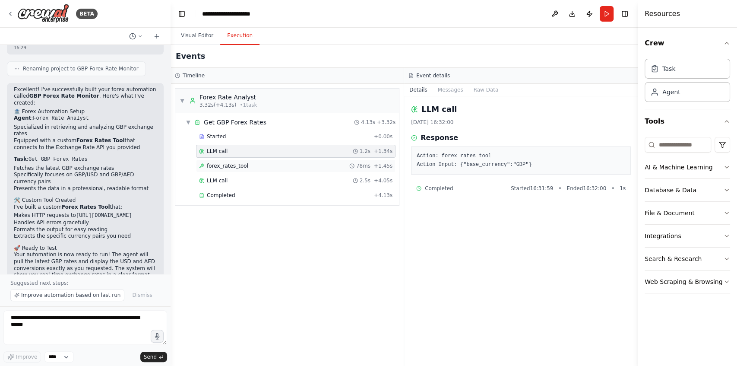
click at [294, 161] on div "forex_rates_tool 78ms + 1.45s" at bounding box center [295, 165] width 199 height 13
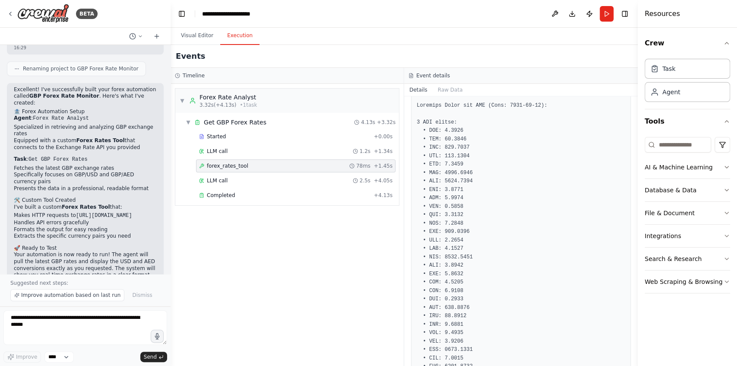
scroll to position [0, 0]
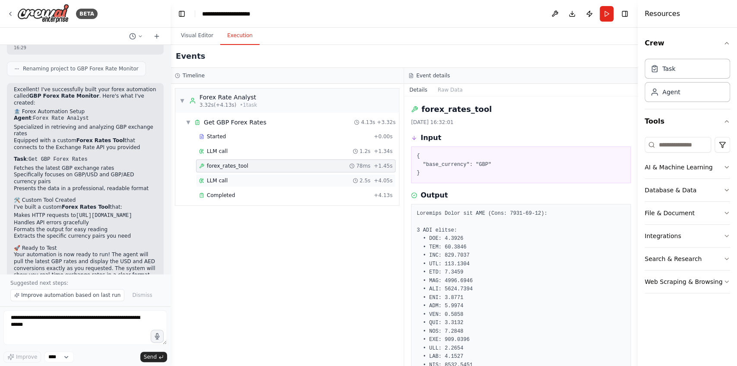
click at [282, 181] on div "LLM call 2.5s + 4.05s" at bounding box center [295, 180] width 193 height 7
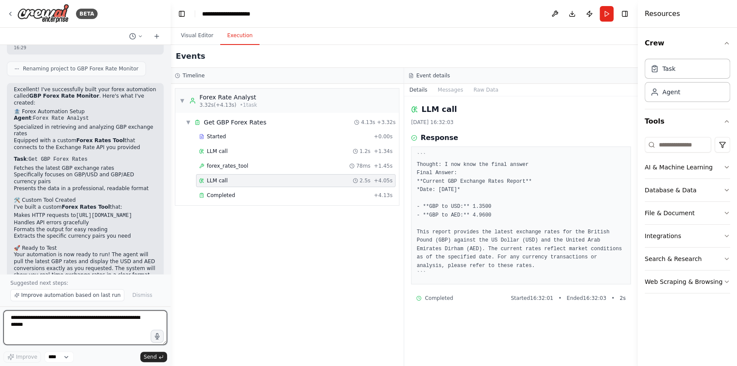
click at [53, 321] on textarea at bounding box center [85, 327] width 164 height 35
click at [4, 12] on div "BETA" at bounding box center [85, 14] width 170 height 28
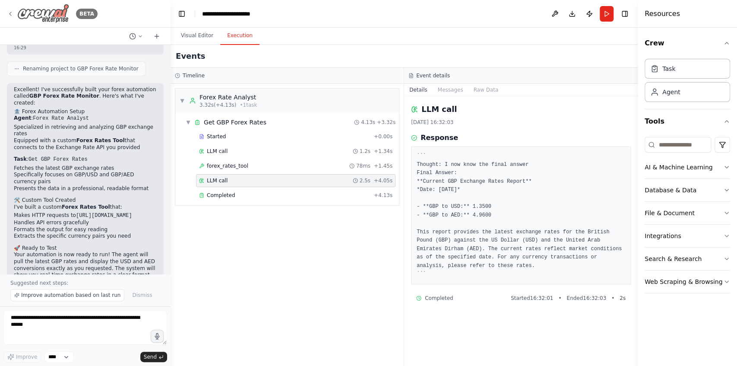
click at [9, 12] on icon at bounding box center [10, 13] width 7 height 7
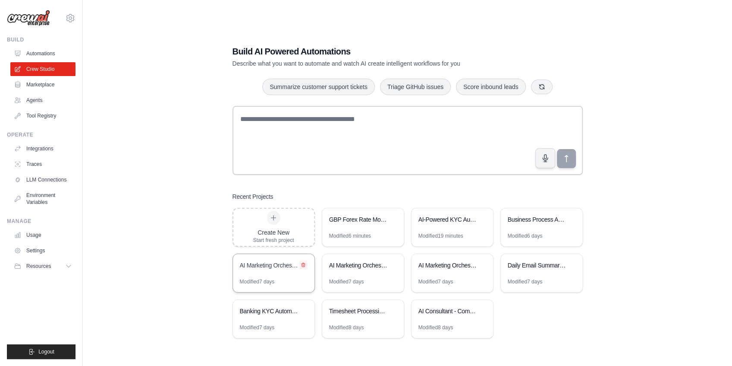
click at [302, 263] on icon at bounding box center [303, 264] width 5 height 5
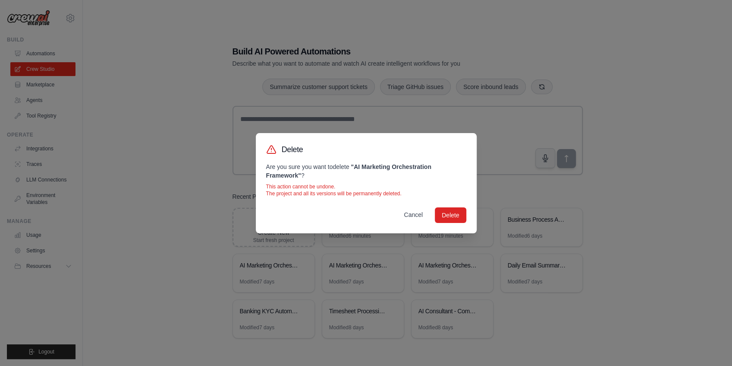
click at [415, 215] on button "Cancel" at bounding box center [413, 215] width 33 height 16
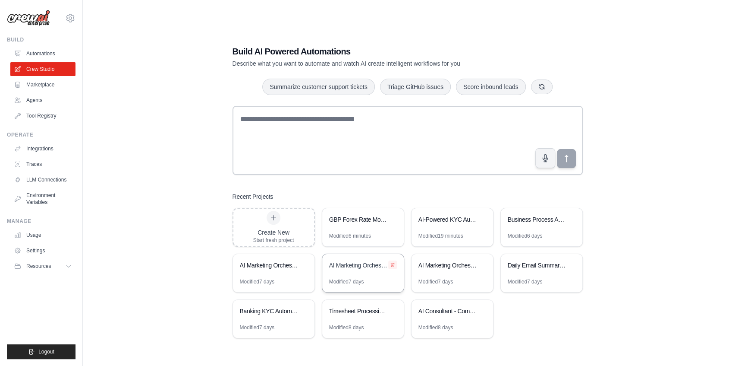
click at [394, 262] on icon at bounding box center [392, 264] width 5 height 5
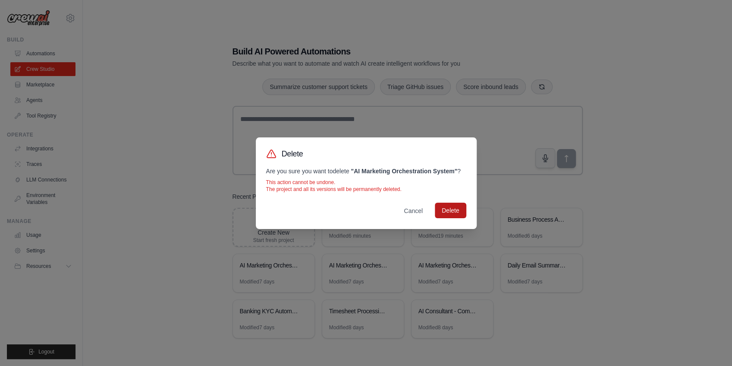
click at [457, 210] on button "Delete" at bounding box center [450, 210] width 31 height 16
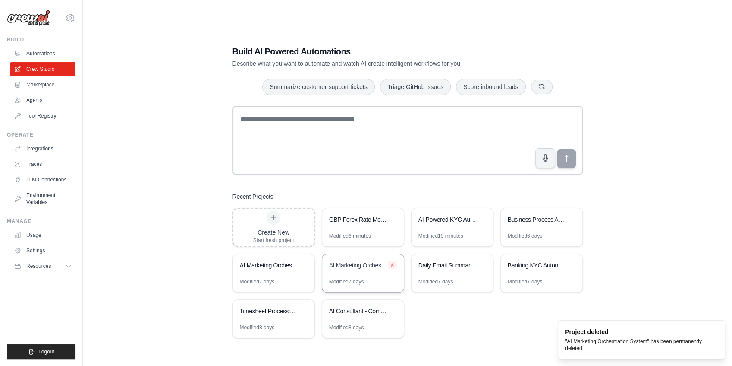
click at [393, 264] on icon at bounding box center [392, 264] width 5 height 5
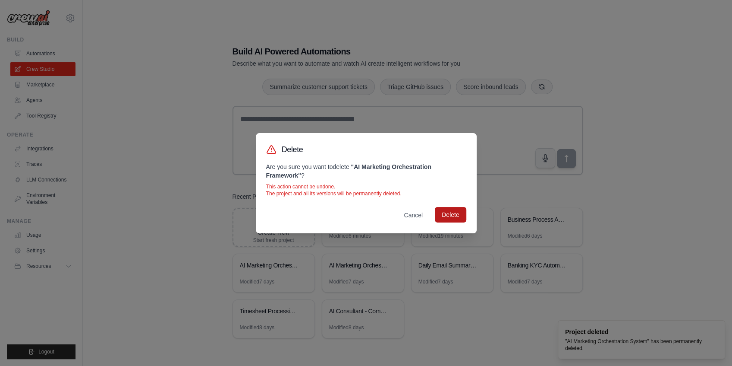
click at [448, 215] on button "Delete" at bounding box center [450, 215] width 31 height 16
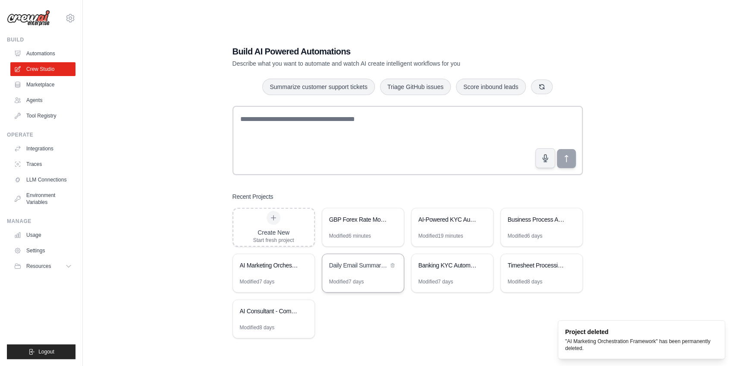
click at [358, 265] on div "Daily Email Summary Automation" at bounding box center [358, 265] width 59 height 9
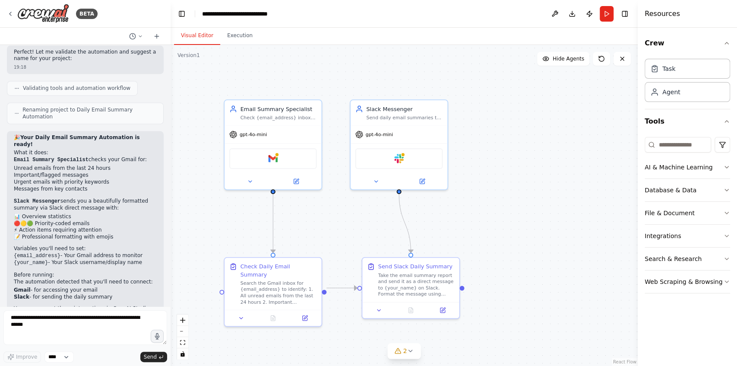
scroll to position [948, 0]
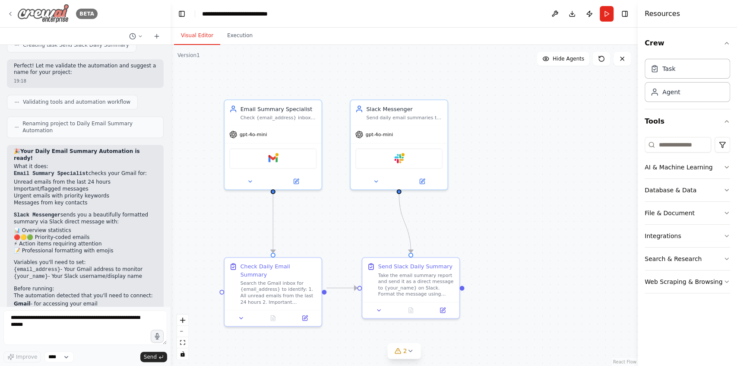
click at [12, 13] on icon at bounding box center [10, 13] width 7 height 7
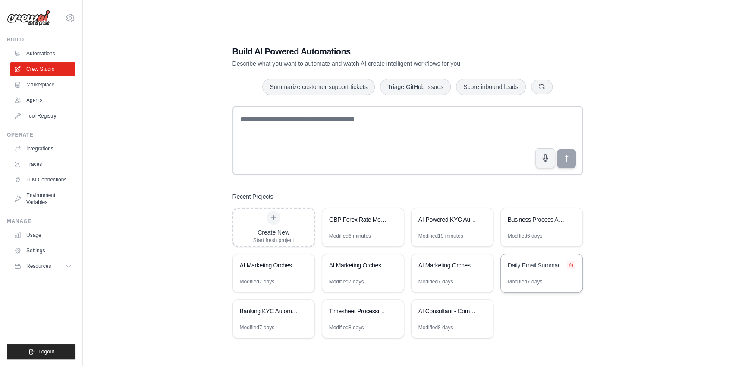
click at [570, 264] on icon at bounding box center [571, 264] width 5 height 5
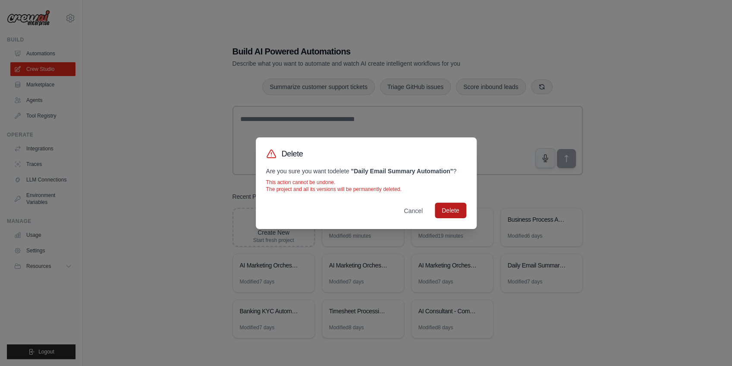
click at [451, 213] on button "Delete" at bounding box center [450, 210] width 31 height 16
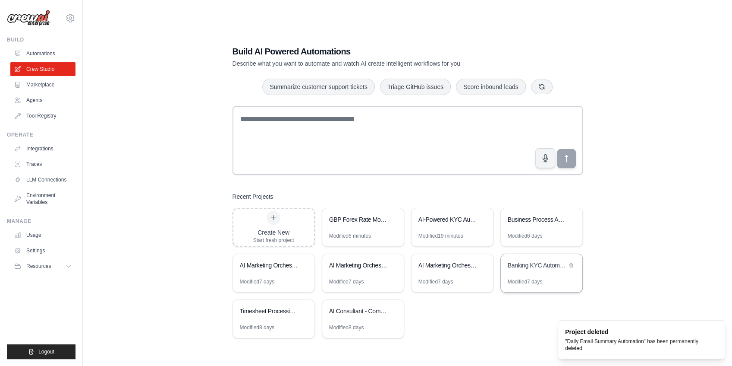
click at [537, 264] on div "Banking KYC Automation System" at bounding box center [537, 265] width 59 height 9
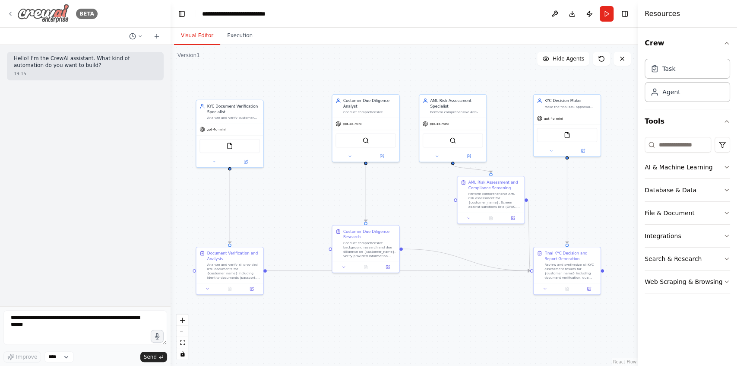
click at [9, 14] on icon at bounding box center [10, 13] width 7 height 7
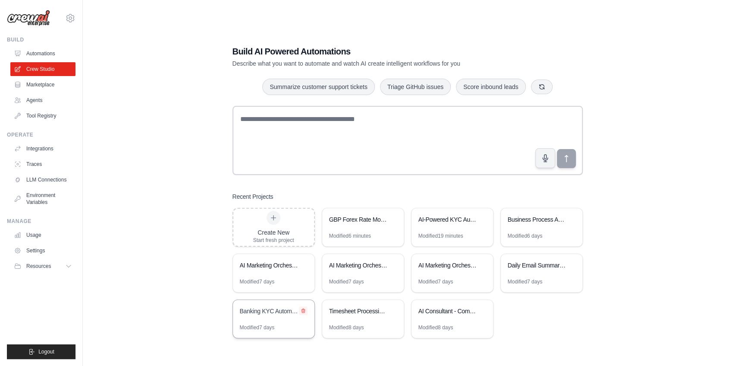
click at [303, 309] on icon at bounding box center [303, 310] width 5 height 5
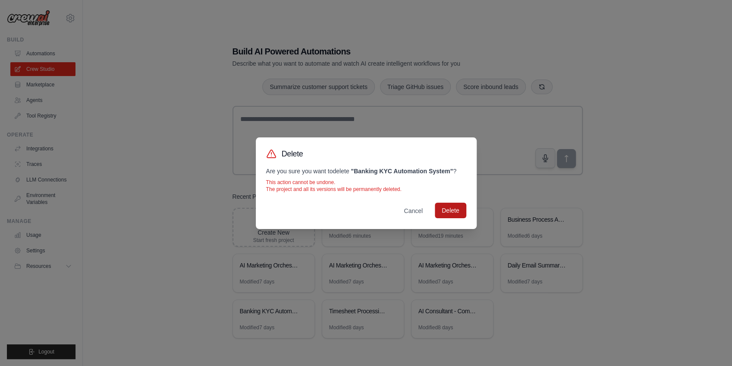
click at [460, 211] on button "Delete" at bounding box center [450, 210] width 31 height 16
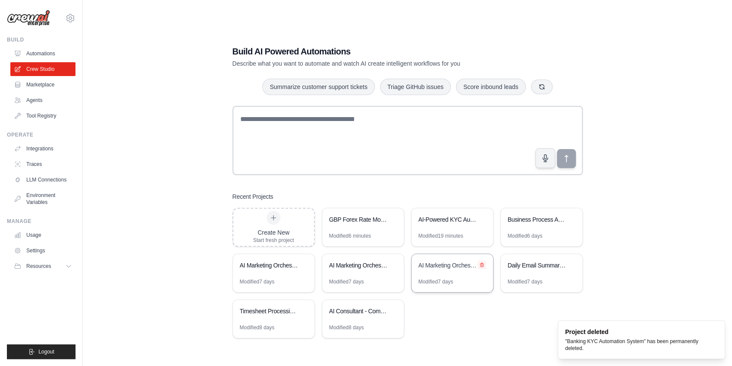
click at [483, 263] on icon at bounding box center [481, 264] width 3 height 4
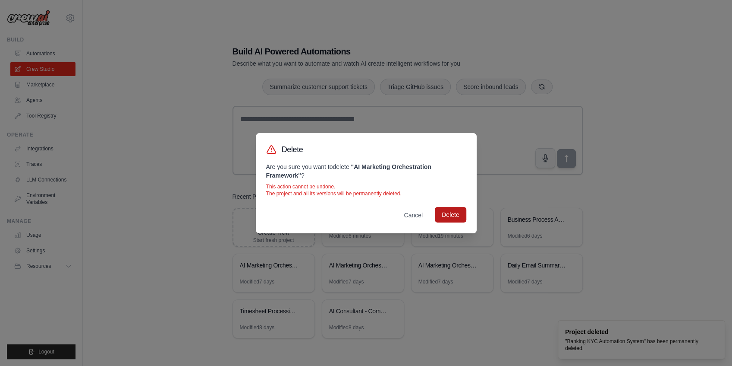
click at [446, 211] on button "Delete" at bounding box center [450, 215] width 31 height 16
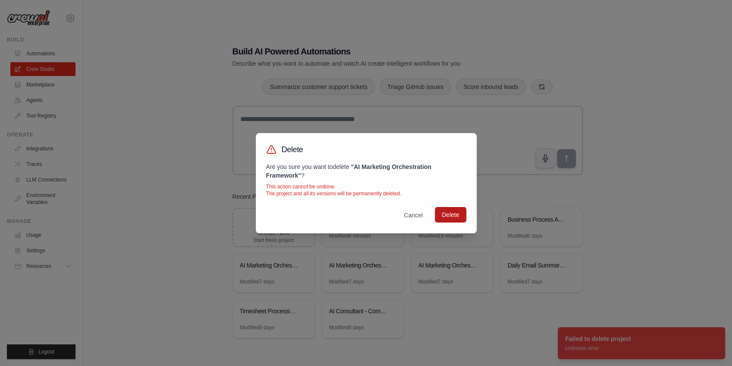
click at [448, 216] on button "Delete" at bounding box center [450, 215] width 31 height 16
click at [466, 318] on div "Delete Are you sure you want to delete " AI Marketing Orchestration Framework "…" at bounding box center [366, 183] width 732 height 366
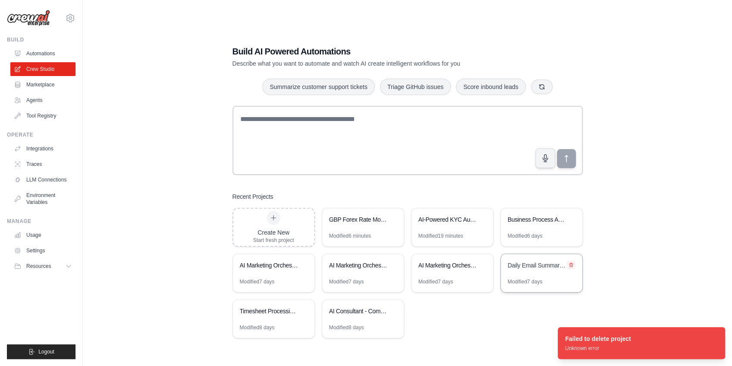
click at [572, 263] on icon at bounding box center [571, 264] width 3 height 4
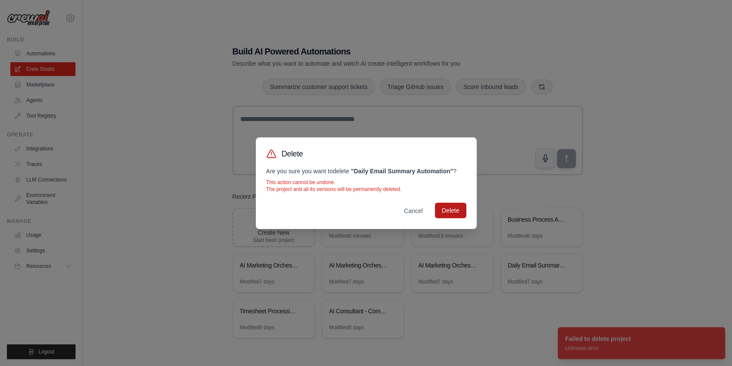
click at [457, 213] on button "Delete" at bounding box center [450, 210] width 31 height 16
drag, startPoint x: 520, startPoint y: 312, endPoint x: 469, endPoint y: 240, distance: 88.2
click at [520, 312] on div "Delete Are you sure you want to delete " Daily Email Summary Automation " ? Thi…" at bounding box center [366, 183] width 732 height 366
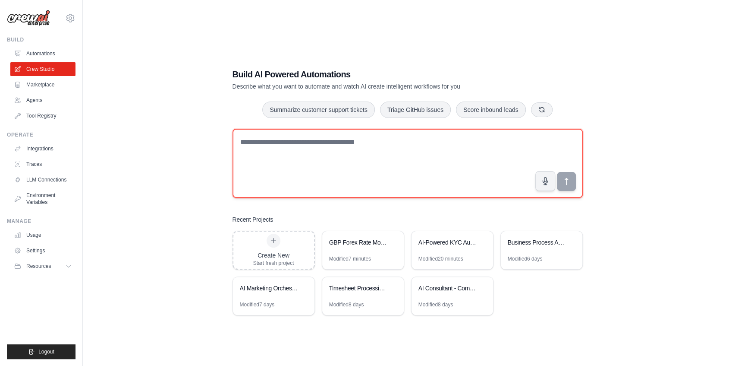
click at [297, 160] on textarea at bounding box center [408, 163] width 350 height 69
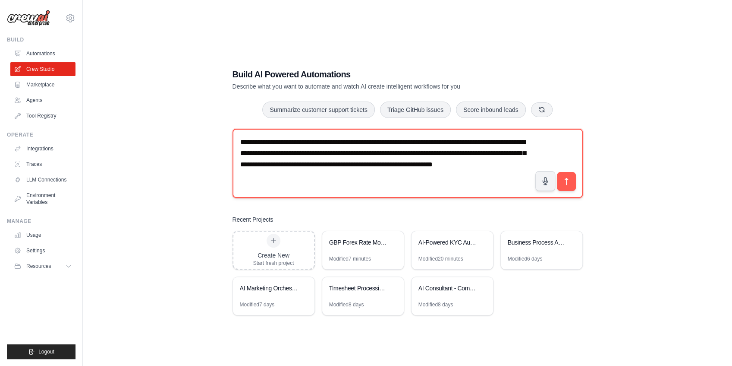
click at [458, 163] on textarea "**********" at bounding box center [408, 163] width 350 height 69
click at [443, 165] on textarea "**********" at bounding box center [408, 163] width 350 height 69
click at [439, 176] on textarea "**********" at bounding box center [408, 163] width 350 height 69
paste textarea "**********"
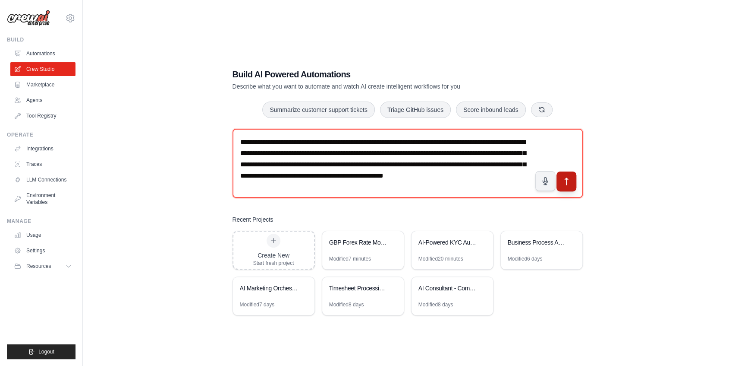
type textarea "**********"
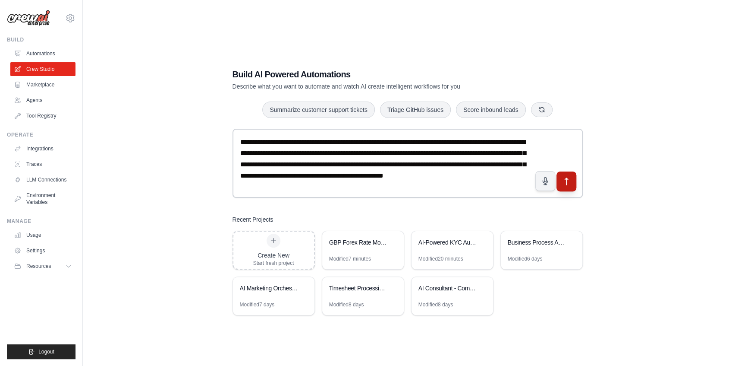
click at [569, 177] on icon "submit" at bounding box center [566, 181] width 9 height 9
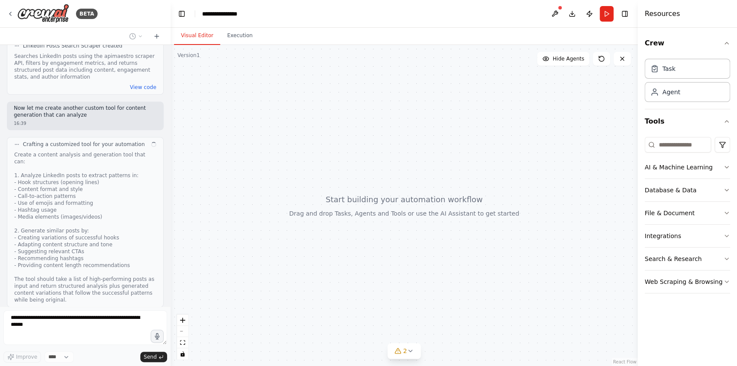
scroll to position [495, 0]
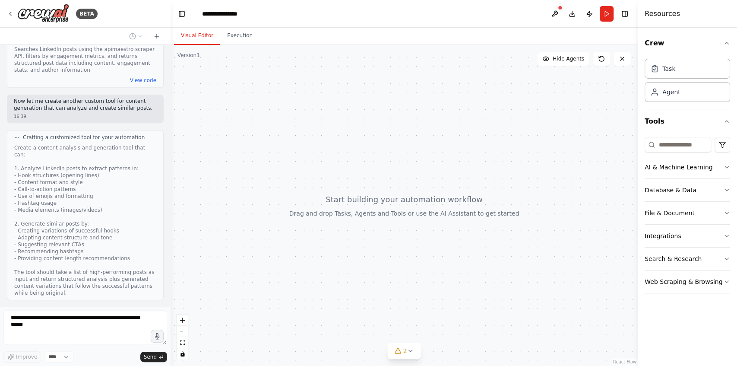
click at [471, 132] on div at bounding box center [403, 205] width 467 height 321
click at [13, 13] on icon at bounding box center [10, 13] width 7 height 7
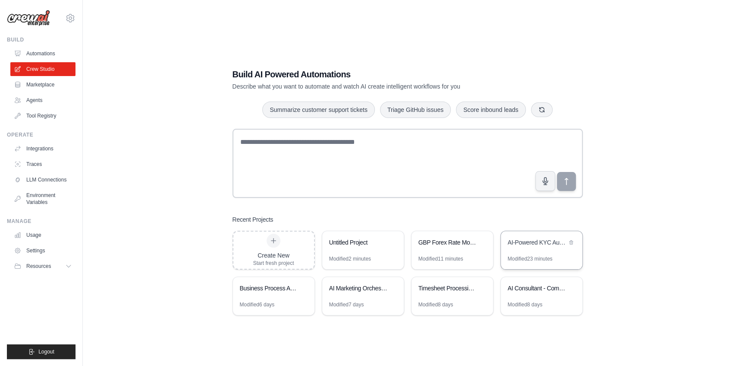
click at [543, 246] on div "AI-Powered KYC Automation System" at bounding box center [537, 243] width 59 height 10
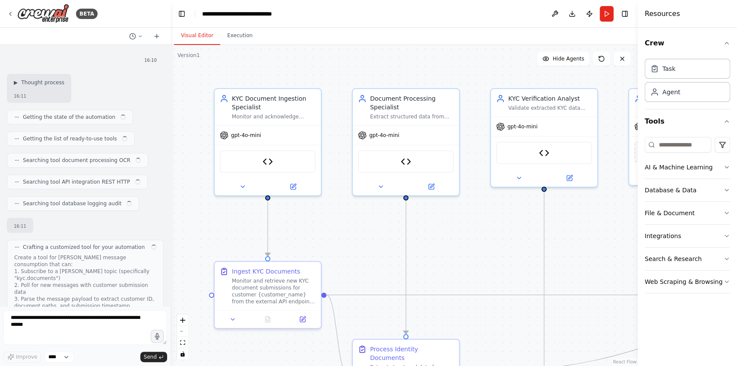
scroll to position [2556, 0]
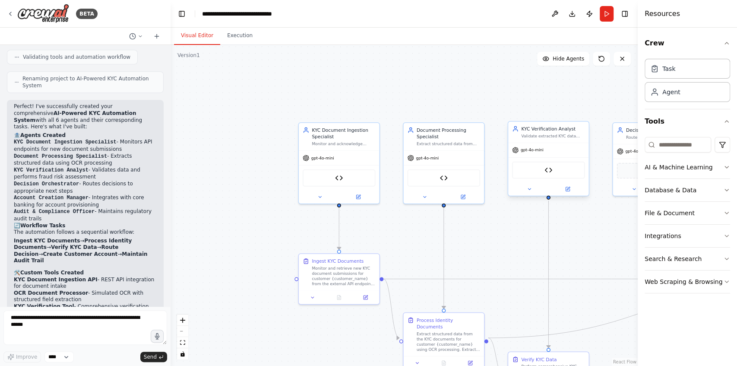
drag, startPoint x: 581, startPoint y: 243, endPoint x: 510, endPoint y: 193, distance: 87.0
click at [510, 193] on div ".deletable-edge-delete-btn { width: 20px; height: 20px; border: 0px solid #ffff…" at bounding box center [403, 205] width 467 height 321
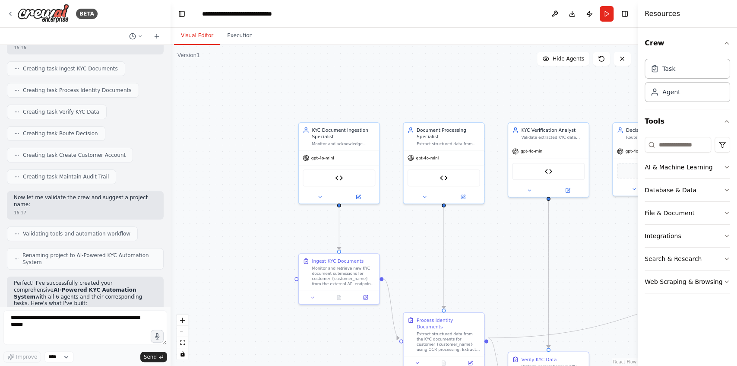
scroll to position [2384, 0]
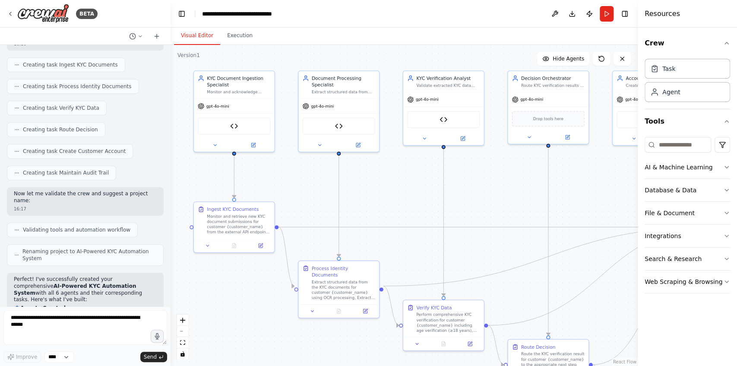
drag, startPoint x: 281, startPoint y: 212, endPoint x: 176, endPoint y: 161, distance: 117.0
click at [176, 161] on div ".deletable-edge-delete-btn { width: 20px; height: 20px; border: 0px solid #ffff…" at bounding box center [403, 205] width 467 height 321
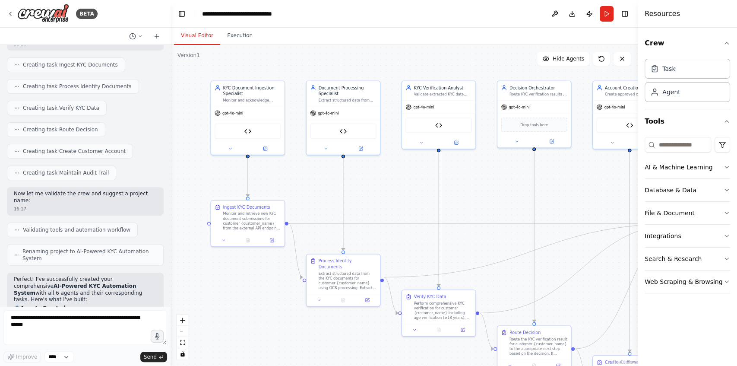
drag, startPoint x: 13, startPoint y: 93, endPoint x: 117, endPoint y: 95, distance: 103.6
click at [55, 326] on code "Document Processing Specialist" at bounding box center [60, 329] width 93 height 6
drag, startPoint x: 13, startPoint y: 94, endPoint x: 114, endPoint y: 95, distance: 101.4
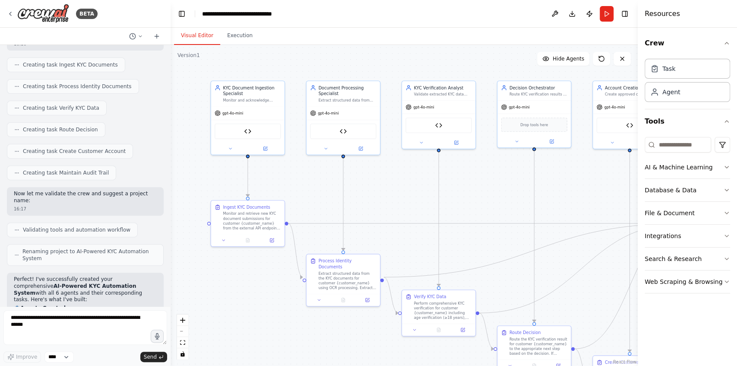
drag, startPoint x: 115, startPoint y: 95, endPoint x: 146, endPoint y: 101, distance: 31.7
click at [146, 311] on li "KYC Document Ingestion Specialist - Monitors API endpoints for new document sub…" at bounding box center [85, 318] width 143 height 14
click at [63, 339] on li "KYC Verification Analyst - Validates data and performs fraud risk assessment" at bounding box center [85, 346] width 143 height 14
drag, startPoint x: 13, startPoint y: 107, endPoint x: 101, endPoint y: 109, distance: 87.2
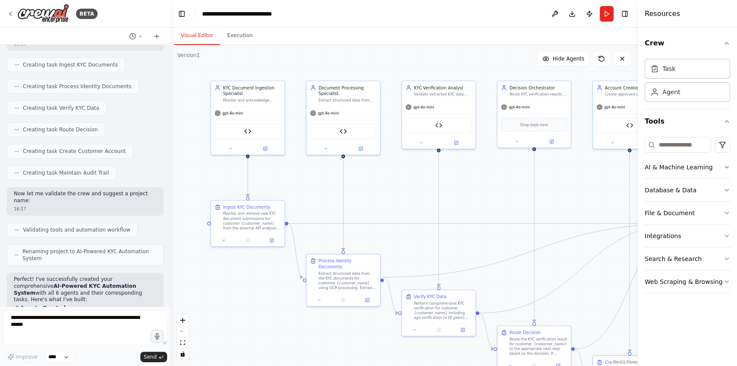
drag, startPoint x: 104, startPoint y: 108, endPoint x: 131, endPoint y: 114, distance: 27.8
click at [131, 325] on li "Document Processing Specialist - Extracts structured data using OCR processing" at bounding box center [85, 332] width 143 height 14
click at [48, 339] on li "KYC Verification Analyst - Validates data and performs fraud risk assessment" at bounding box center [85, 346] width 143 height 14
drag, startPoint x: 12, startPoint y: 122, endPoint x: 85, endPoint y: 129, distance: 73.7
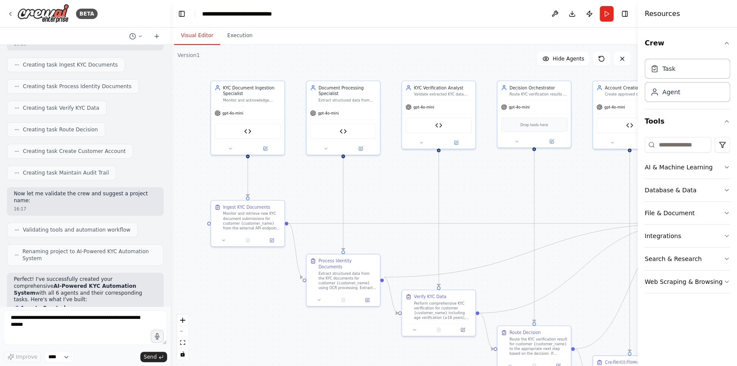
drag, startPoint x: 13, startPoint y: 135, endPoint x: 72, endPoint y: 141, distance: 59.4
click at [55, 340] on code "KYC Verification Analyst" at bounding box center [51, 343] width 75 height 6
drag, startPoint x: 14, startPoint y: 95, endPoint x: 111, endPoint y: 98, distance: 97.2
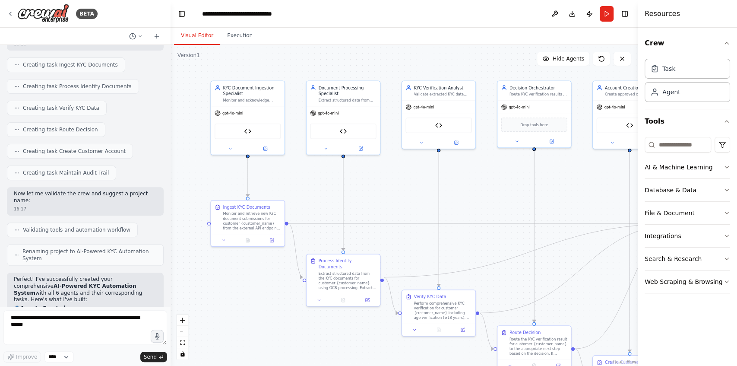
click at [111, 311] on li "KYC Document Ingestion Specialist - Monitors API endpoints for new document sub…" at bounding box center [85, 318] width 143 height 14
drag, startPoint x: 13, startPoint y: 107, endPoint x: 108, endPoint y: 107, distance: 94.9
drag, startPoint x: 13, startPoint y: 135, endPoint x: 75, endPoint y: 137, distance: 62.2
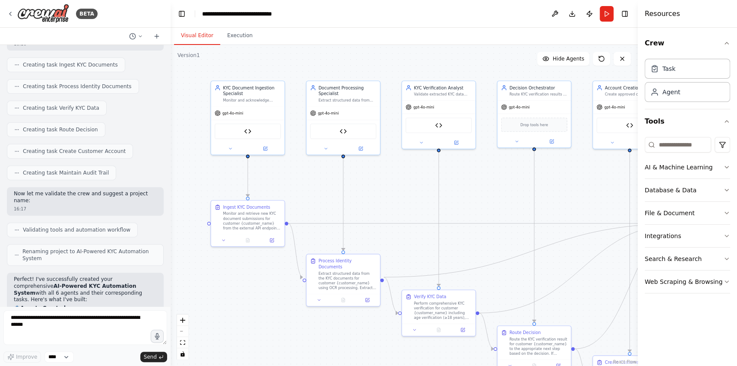
drag, startPoint x: 13, startPoint y: 148, endPoint x: 143, endPoint y: 152, distance: 130.8
drag, startPoint x: 19, startPoint y: 163, endPoint x: 88, endPoint y: 164, distance: 69.5
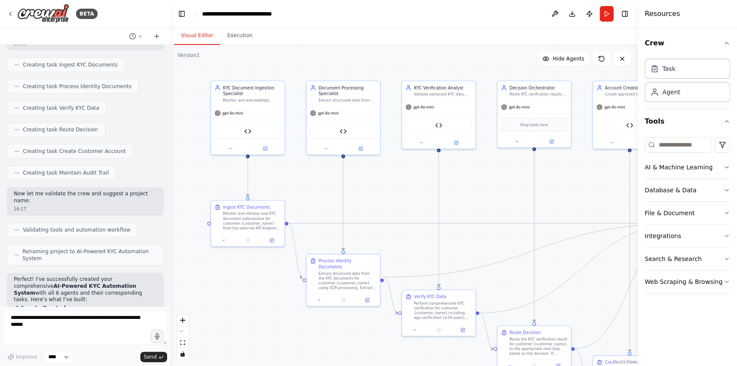
drag, startPoint x: 13, startPoint y: 94, endPoint x: 115, endPoint y: 100, distance: 102.4
click at [255, 90] on div "KYC Document Ingestion Specialist" at bounding box center [252, 89] width 58 height 12
click at [233, 146] on button at bounding box center [230, 147] width 34 height 7
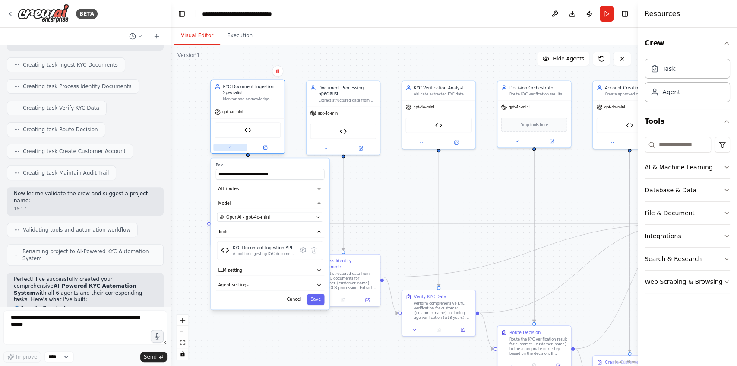
click at [234, 146] on button at bounding box center [230, 147] width 34 height 7
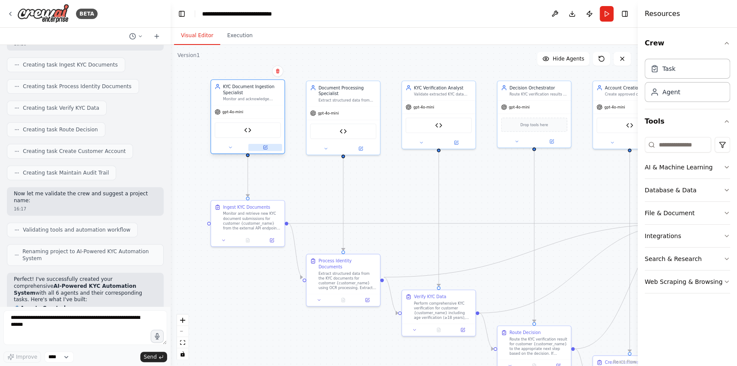
click at [263, 146] on icon at bounding box center [264, 146] width 3 height 3
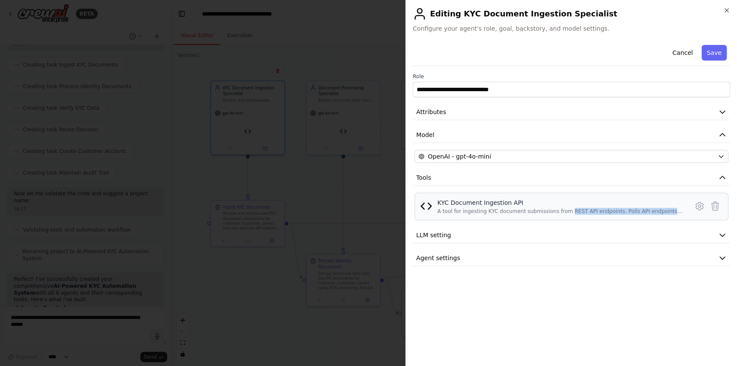
drag, startPoint x: 559, startPoint y: 210, endPoint x: 681, endPoint y: 212, distance: 121.7
click at [681, 212] on div "A tool for ingesting KYC document submissions from REST API endpoints. Polls AP…" at bounding box center [560, 211] width 246 height 7
click at [665, 210] on div "A tool for ingesting KYC document submissions from REST API endpoints. Polls AP…" at bounding box center [560, 211] width 246 height 7
click at [670, 211] on div "A tool for ingesting KYC document submissions from REST API endpoints. Polls AP…" at bounding box center [560, 211] width 246 height 7
click at [672, 210] on div "A tool for ingesting KYC document submissions from REST API endpoints. Polls AP…" at bounding box center [560, 211] width 246 height 7
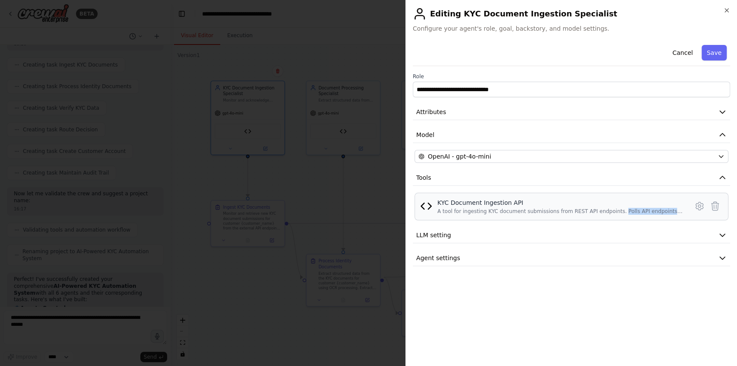
drag, startPoint x: 605, startPoint y: 209, endPoint x: 694, endPoint y: 214, distance: 89.1
click at [694, 214] on div "KYC Document Ingestion API A tool for ingesting KYC document submissions from R…" at bounding box center [571, 206] width 314 height 28
click at [609, 211] on div "A tool for ingesting KYC document submissions from REST API endpoints. Polls AP…" at bounding box center [560, 211] width 246 height 7
click at [381, 180] on div at bounding box center [368, 183] width 737 height 366
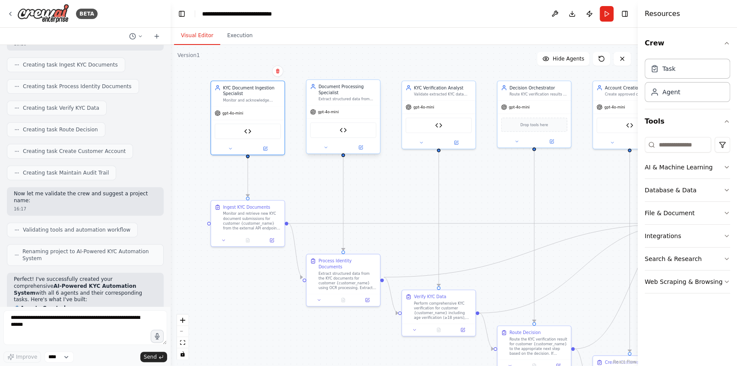
click at [344, 94] on div "Document Processing Specialist" at bounding box center [347, 89] width 58 height 12
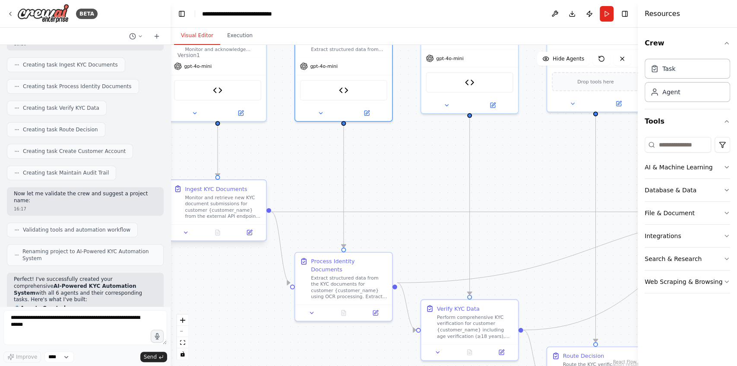
click at [199, 198] on div "Monitor and retrieve new KYC document submissions for customer {customer_name} …" at bounding box center [223, 206] width 76 height 25
click at [216, 208] on div "Monitor and retrieve new KYC document submissions for customer {customer_name} …" at bounding box center [223, 206] width 76 height 25
click at [246, 233] on icon at bounding box center [249, 232] width 6 height 6
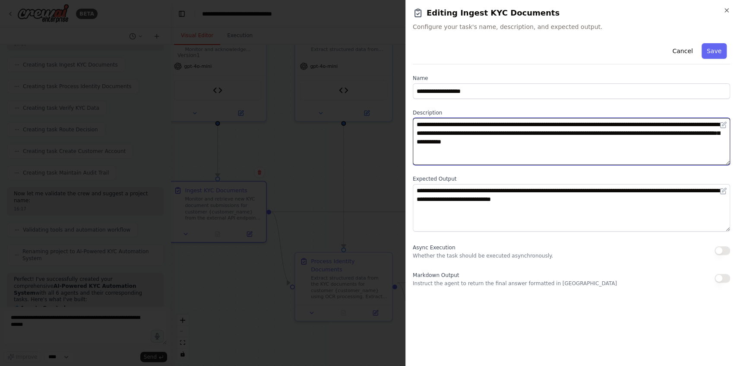
click at [427, 128] on textarea "**********" at bounding box center [571, 141] width 317 height 47
drag, startPoint x: 418, startPoint y: 124, endPoint x: 649, endPoint y: 127, distance: 230.9
click at [649, 127] on textarea "**********" at bounding box center [571, 141] width 317 height 47
click at [643, 127] on textarea "**********" at bounding box center [571, 141] width 317 height 47
drag, startPoint x: 639, startPoint y: 123, endPoint x: 602, endPoint y: 124, distance: 36.3
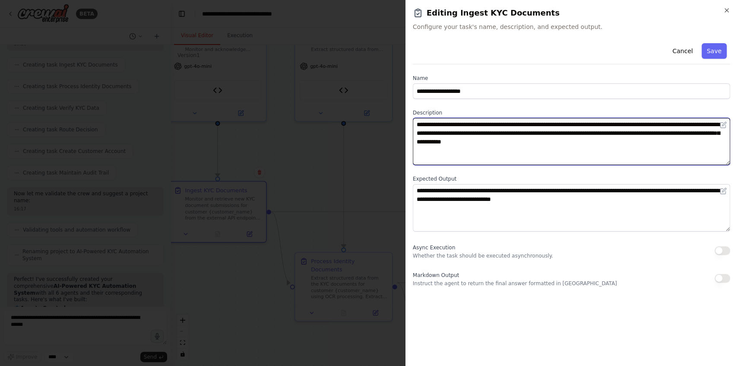
click at [602, 124] on textarea "**********" at bounding box center [571, 141] width 317 height 47
click at [645, 132] on textarea "**********" at bounding box center [571, 141] width 317 height 47
drag, startPoint x: 644, startPoint y: 123, endPoint x: 711, endPoint y: 131, distance: 66.9
click at [711, 131] on textarea "**********" at bounding box center [571, 141] width 317 height 47
click at [493, 138] on textarea "**********" at bounding box center [571, 141] width 317 height 47
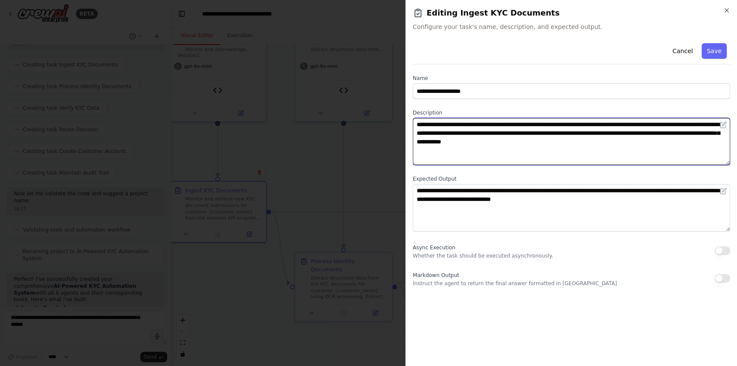
drag, startPoint x: 469, startPoint y: 133, endPoint x: 647, endPoint y: 143, distance: 178.5
click at [647, 143] on textarea "**********" at bounding box center [571, 141] width 317 height 47
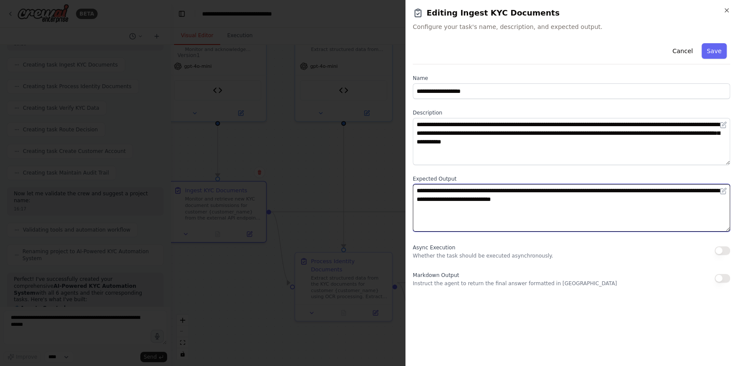
click at [503, 204] on textarea "**********" at bounding box center [571, 207] width 317 height 47
drag, startPoint x: 417, startPoint y: 191, endPoint x: 619, endPoint y: 199, distance: 202.6
click at [619, 199] on textarea "**********" at bounding box center [571, 207] width 317 height 47
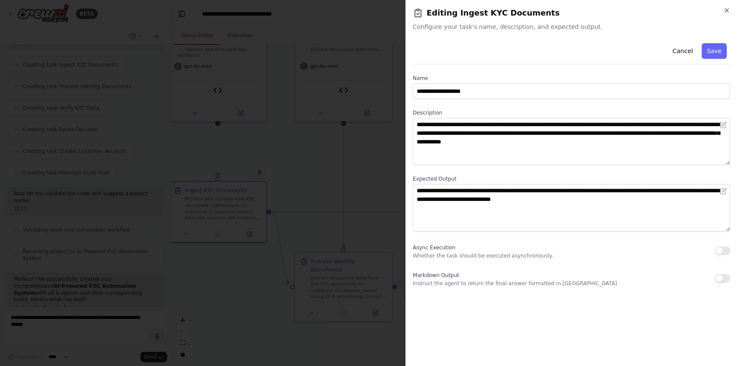
click at [375, 183] on div at bounding box center [368, 183] width 737 height 366
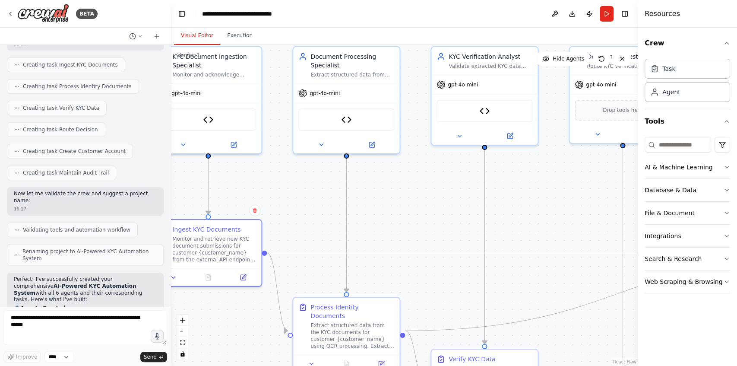
drag, startPoint x: 428, startPoint y: 171, endPoint x: 430, endPoint y: 185, distance: 13.6
click at [430, 185] on div ".deletable-edge-delete-btn { width: 20px; height: 20px; border: 0px solid #ffff…" at bounding box center [403, 205] width 467 height 321
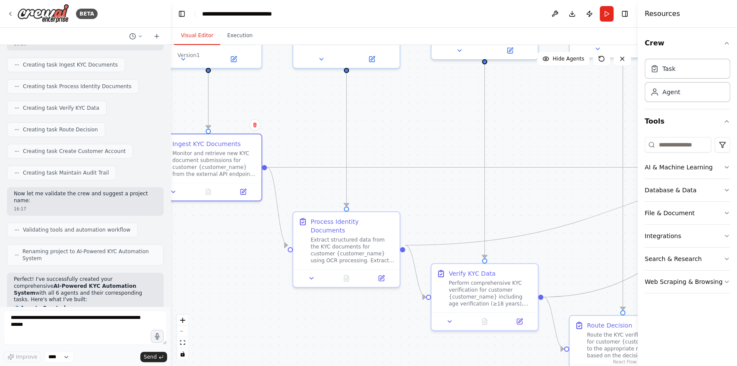
drag, startPoint x: 382, startPoint y: 220, endPoint x: 383, endPoint y: 111, distance: 109.2
click at [383, 111] on div ".deletable-edge-delete-btn { width: 20px; height: 20px; border: 0px solid #ffff…" at bounding box center [403, 205] width 467 height 321
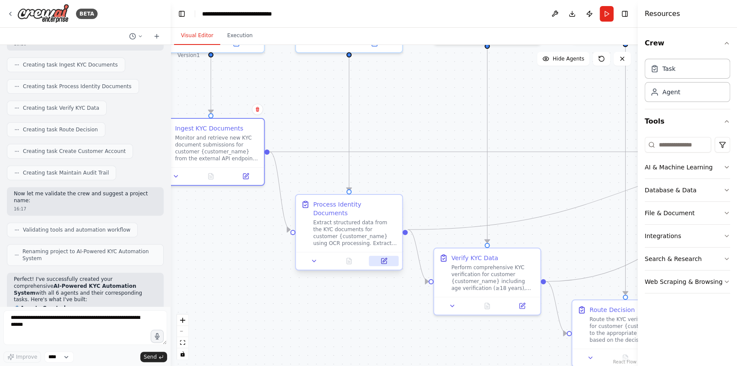
click at [383, 258] on icon at bounding box center [384, 260] width 4 height 4
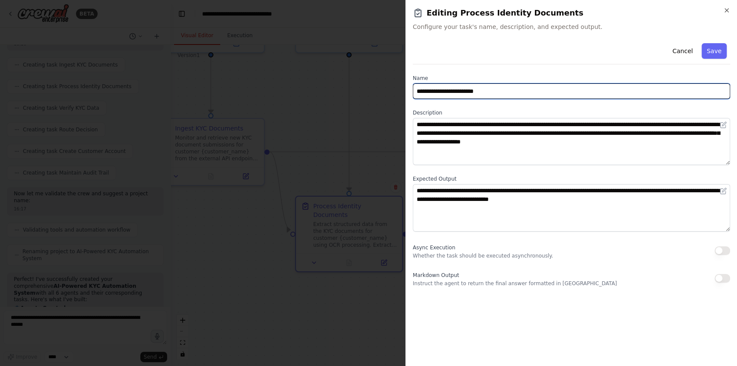
click at [449, 92] on input "**********" at bounding box center [571, 91] width 317 height 16
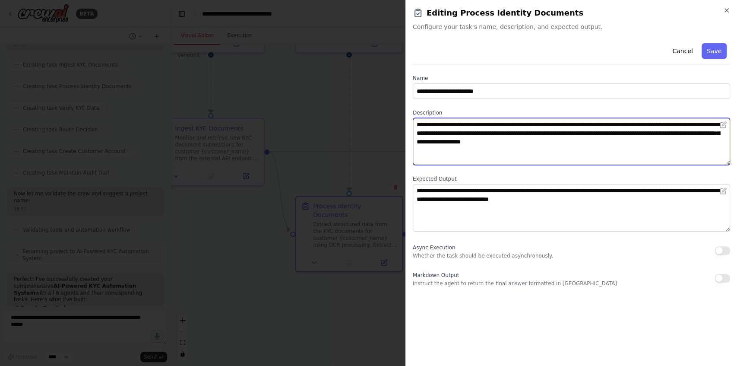
drag, startPoint x: 417, startPoint y: 124, endPoint x: 710, endPoint y: 145, distance: 293.4
click at [710, 145] on textarea "**********" at bounding box center [571, 141] width 317 height 47
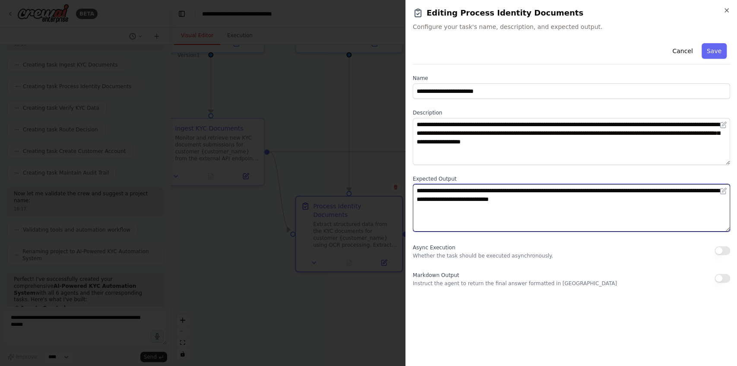
drag, startPoint x: 415, startPoint y: 189, endPoint x: 646, endPoint y: 202, distance: 231.7
click at [646, 202] on textarea "**********" at bounding box center [571, 207] width 317 height 47
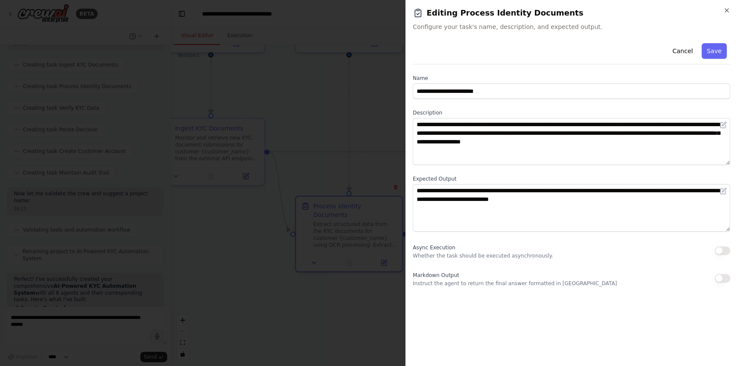
click at [377, 167] on div at bounding box center [368, 183] width 737 height 366
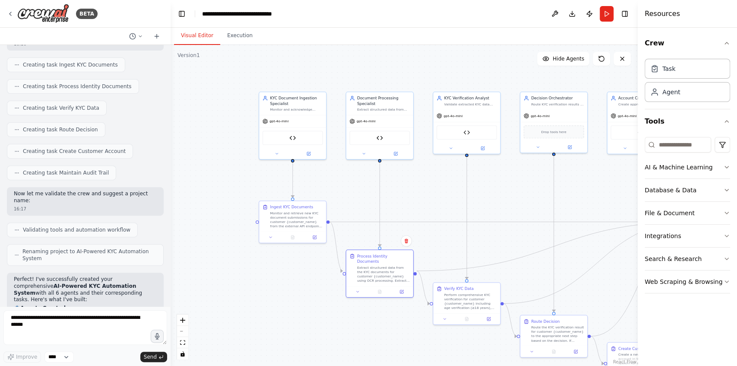
drag, startPoint x: 422, startPoint y: 136, endPoint x: 420, endPoint y: 193, distance: 57.4
click at [420, 193] on div ".deletable-edge-delete-btn { width: 20px; height: 20px; border: 0px solid #ffff…" at bounding box center [403, 205] width 467 height 321
click at [568, 13] on button "Download" at bounding box center [572, 14] width 14 height 16
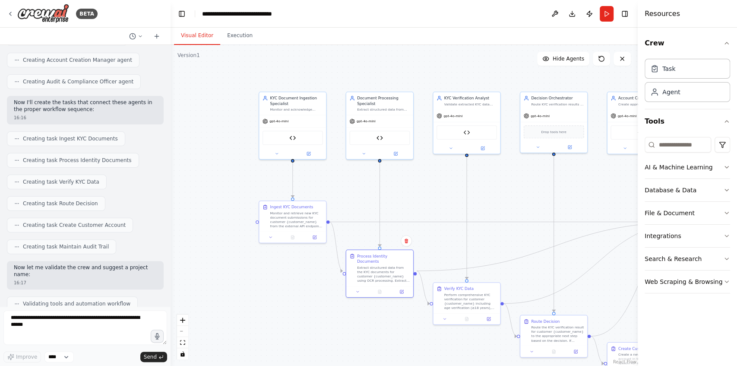
scroll to position [2240, 0]
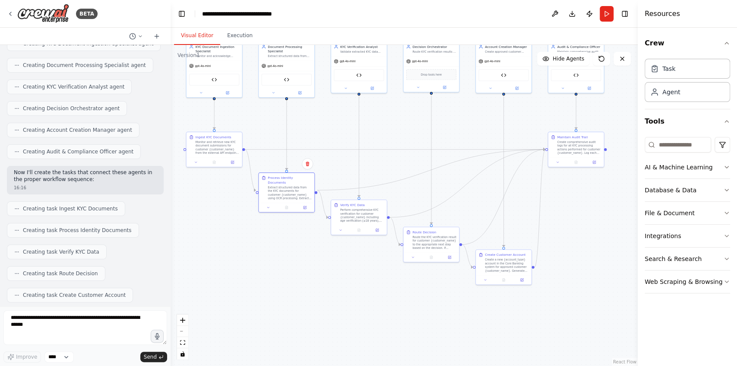
drag, startPoint x: 315, startPoint y: 314, endPoint x: 231, endPoint y: 231, distance: 118.4
click at [231, 231] on div ".deletable-edge-delete-btn { width: 20px; height: 20px; border: 0px solid #ffff…" at bounding box center [403, 205] width 467 height 321
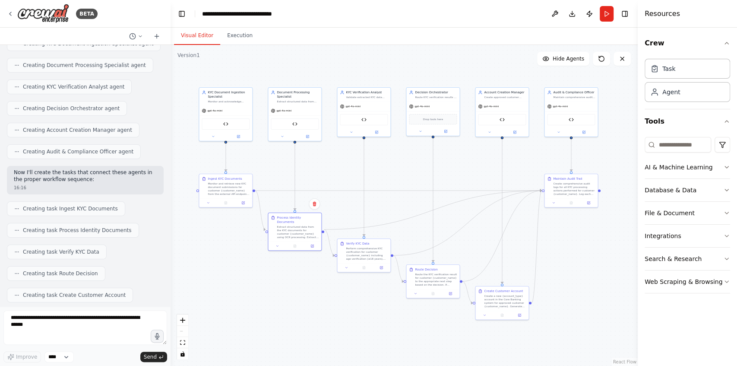
drag, startPoint x: 326, startPoint y: 256, endPoint x: 332, endPoint y: 293, distance: 36.8
click at [332, 293] on div ".deletable-edge-delete-btn { width: 20px; height: 20px; border: 0px solid #ffff…" at bounding box center [403, 205] width 467 height 321
click at [10, 14] on icon at bounding box center [10, 13] width 7 height 7
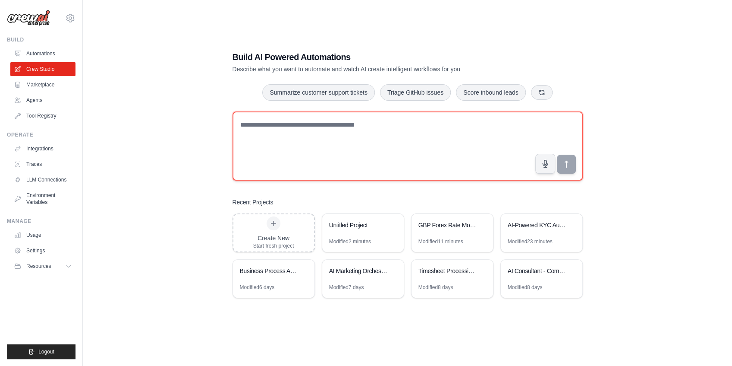
click at [296, 128] on textarea at bounding box center [408, 145] width 350 height 69
